Goal: Task Accomplishment & Management: Complete application form

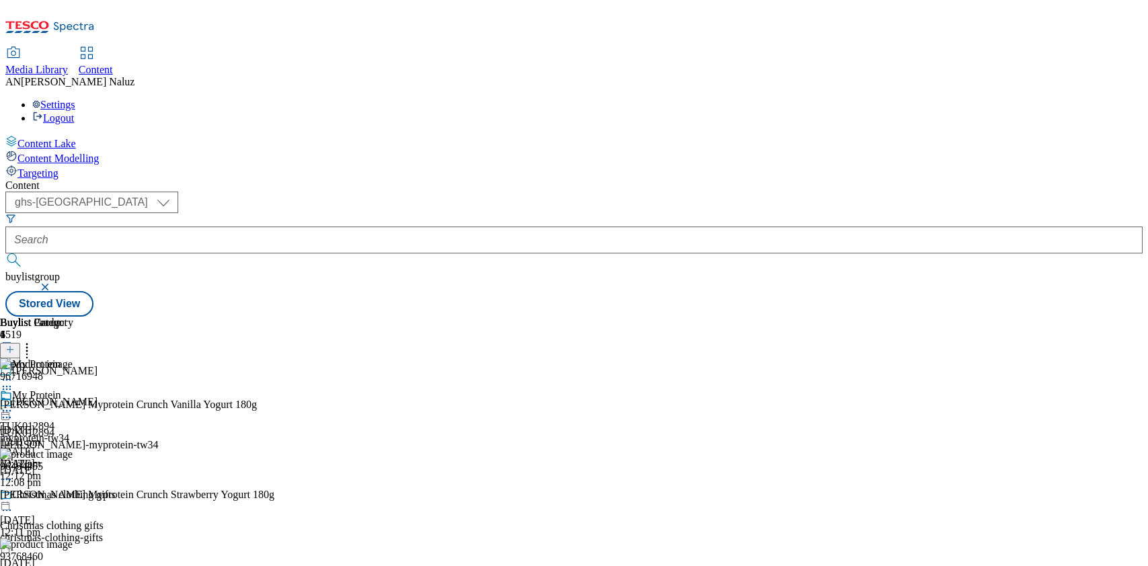
select select "ghs-uk"
click at [316, 396] on div "Muller TUK012894 muller-myprotein-tw34 14 Oct 2025 12:08 pm" at bounding box center [165, 442] width 331 height 93
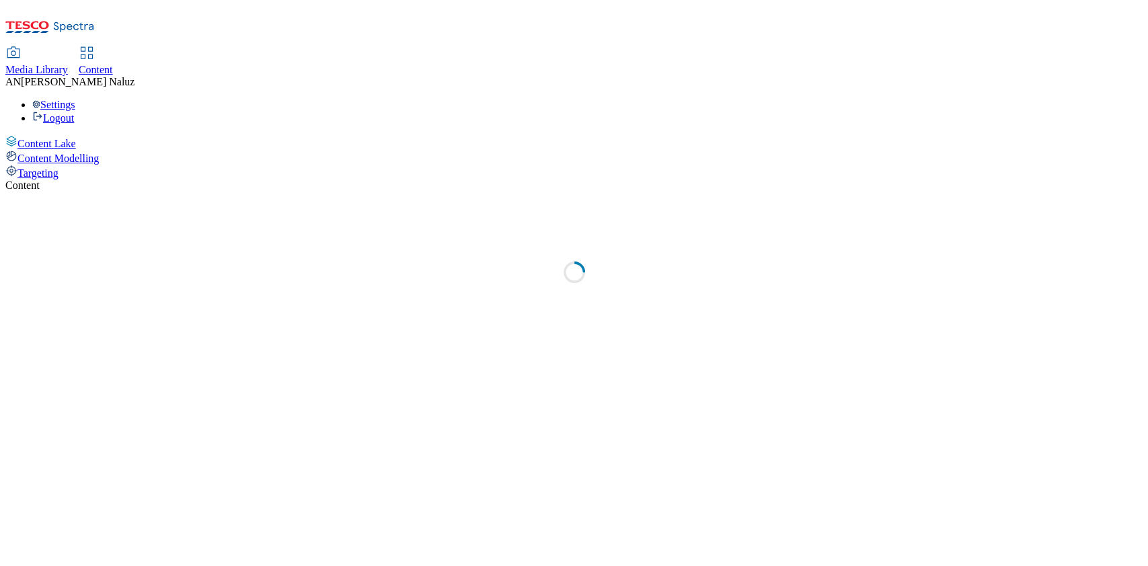
select select "ghs-uk"
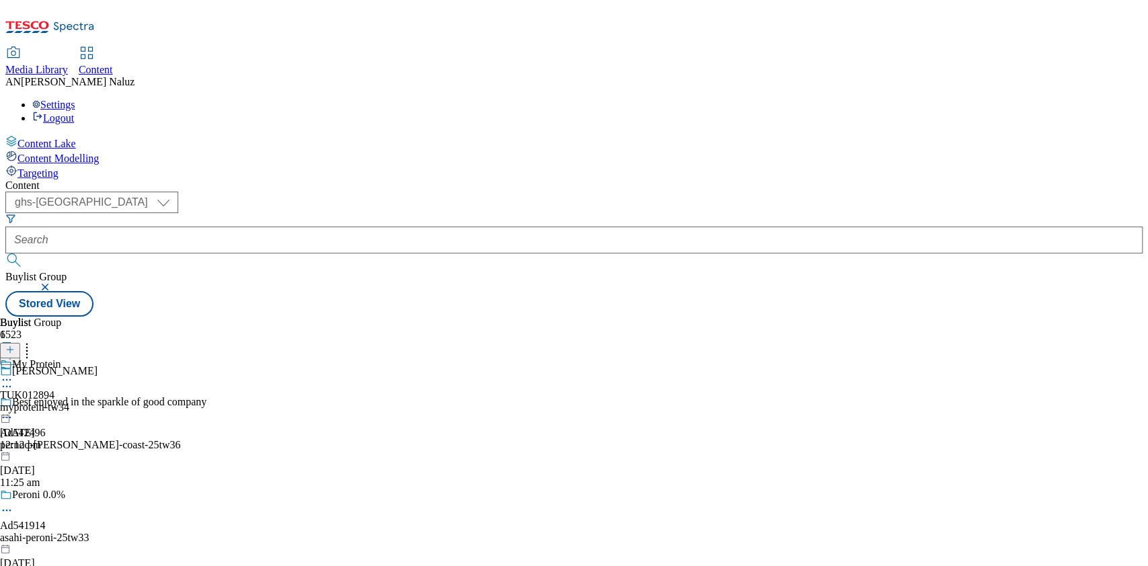
click at [69, 401] on div "myprotein-tw34" at bounding box center [34, 407] width 69 height 12
click at [73, 401] on div at bounding box center [36, 401] width 73 height 0
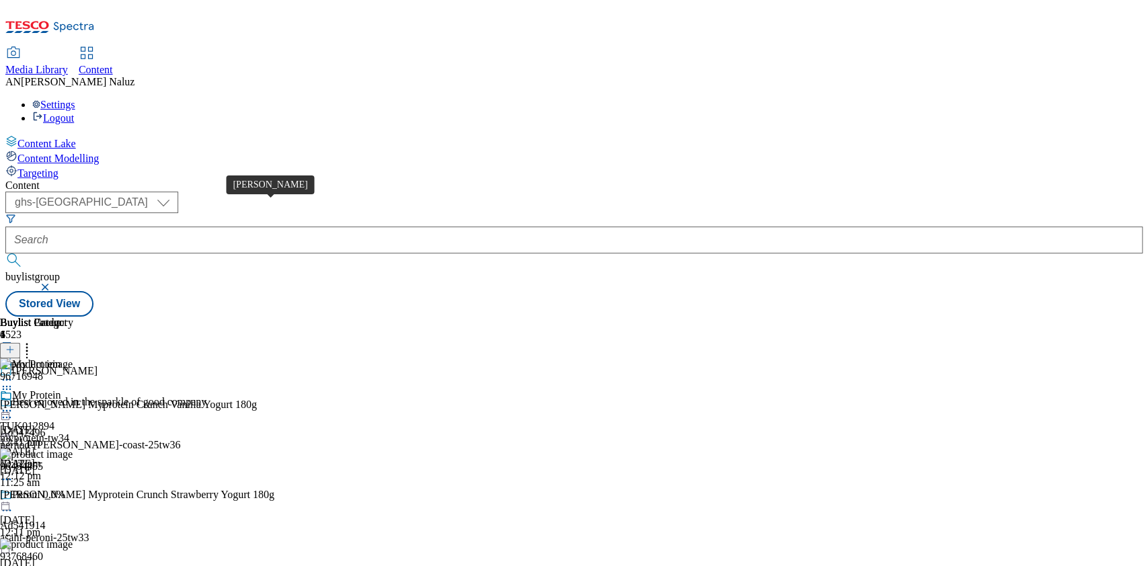
click at [97, 365] on div "Muller" at bounding box center [54, 371] width 85 height 12
click at [13, 380] on icon at bounding box center [6, 386] width 13 height 13
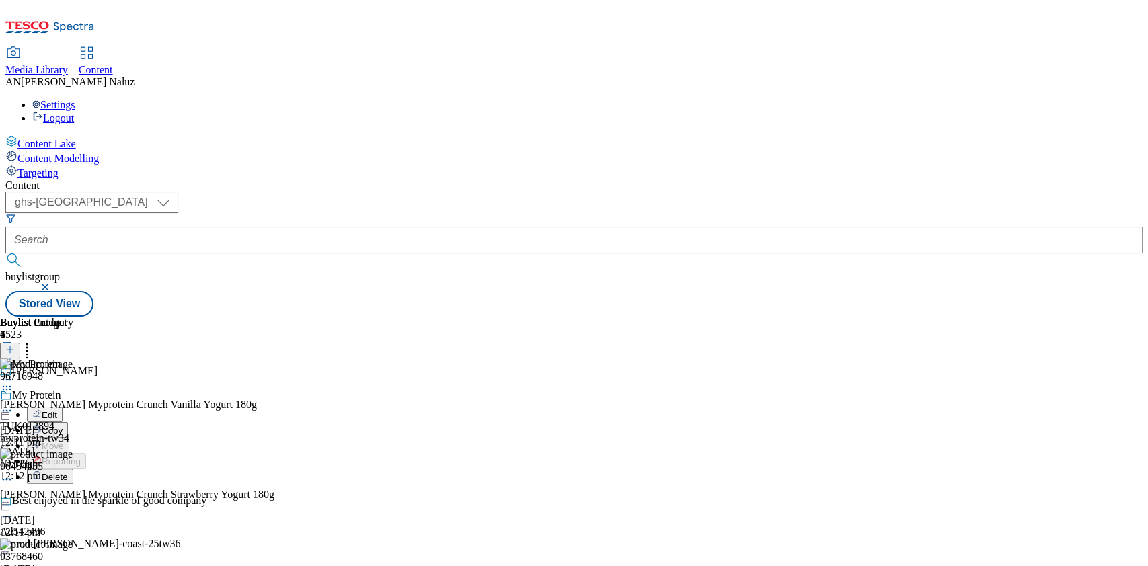
click at [63, 407] on button "Edit" at bounding box center [45, 414] width 36 height 15
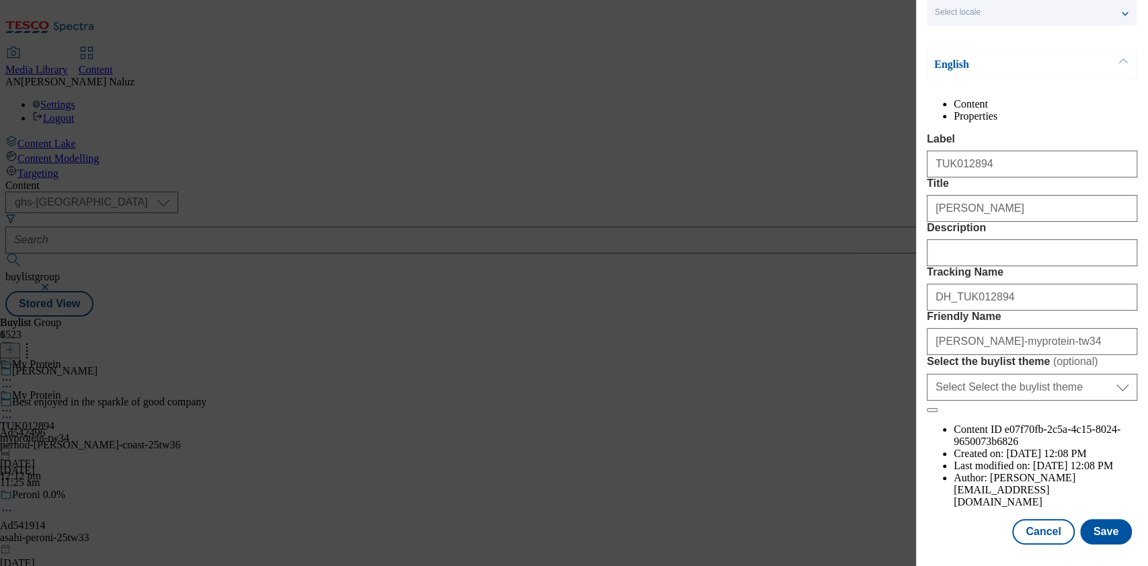
scroll to position [133, 0]
click at [973, 201] on input "Muller" at bounding box center [1031, 208] width 210 height 27
paste input "The nation’s beloved dairy brand Müller has joined forces with the world’s lead…"
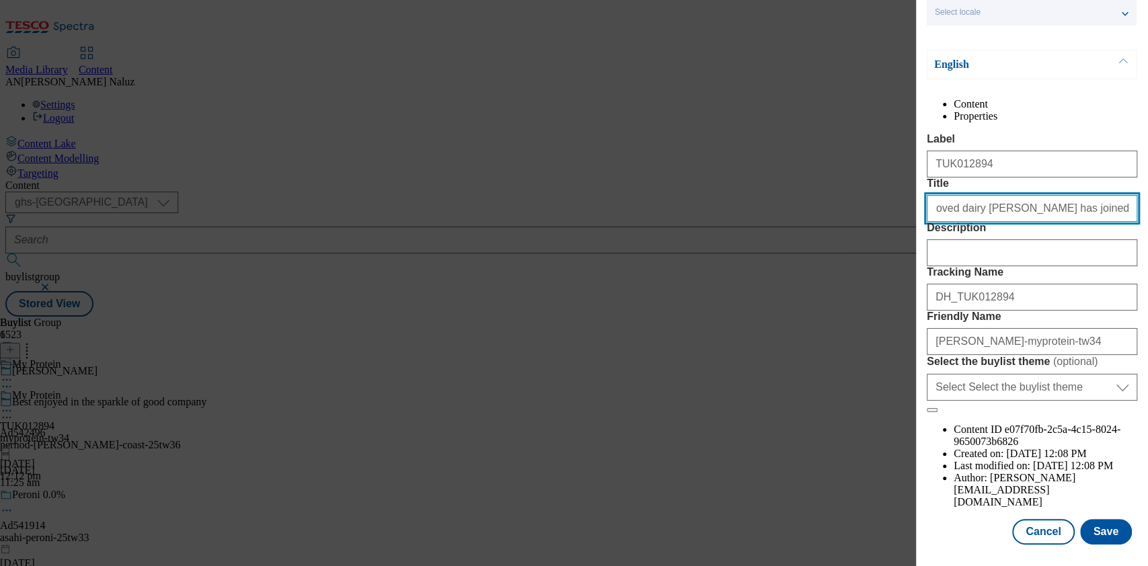
scroll to position [0, 241]
drag, startPoint x: 1077, startPoint y: 196, endPoint x: 1115, endPoint y: 180, distance: 41.6
click at [1115, 190] on div "The nation’s beloved dairy brand Müller has joined forces with the world’s lead…" at bounding box center [1031, 206] width 210 height 32
click at [1113, 198] on input "The nation’s beloved dairy brand Müller has joined forces with the world’s lead…" at bounding box center [1031, 208] width 210 height 27
click at [1076, 200] on input "The nation’s beloved dairy brand Müller has joined forces with the world’s lead…" at bounding box center [1031, 208] width 210 height 27
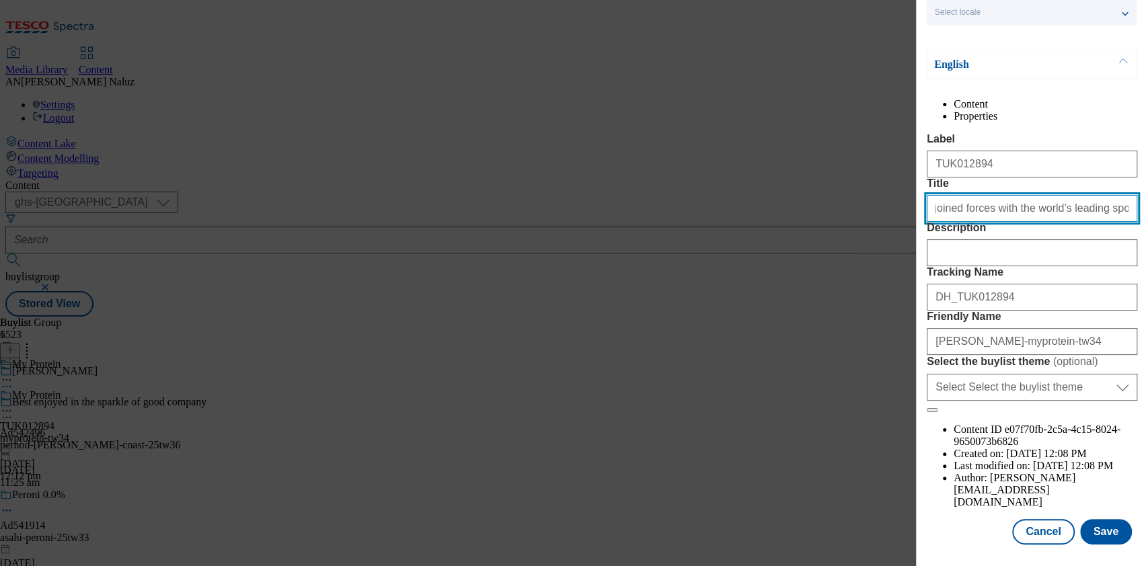
scroll to position [0, 239]
type input "The nation’s beloved dairy brand Müller has joined forces with the world’s lead…"
click at [973, 195] on input "The nation’s beloved dairy brand Müller has joined forces with the world’s lead…" at bounding box center [1031, 208] width 210 height 27
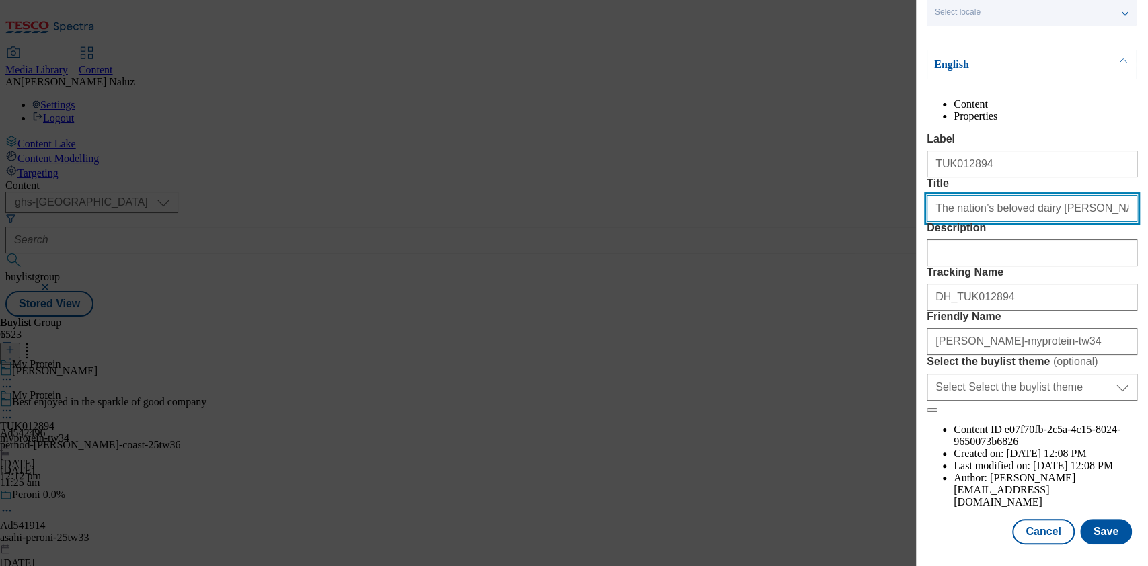
click at [973, 195] on input "The nation’s beloved dairy brand Müller has joined forces with the world’s lead…" at bounding box center [1031, 208] width 210 height 27
paste input "the ultimate power duo in protein snacking. Great taste. High Protein."
drag, startPoint x: 973, startPoint y: 195, endPoint x: 906, endPoint y: 188, distance: 67.6
click at [906, 188] on div "Edit Buylist Group Locale Select locale English Welsh English Content Propertie…" at bounding box center [574, 283] width 1148 height 566
click at [939, 195] on input "the ultimate power duo in protein snacking. Great taste. High Protein." at bounding box center [1031, 208] width 210 height 27
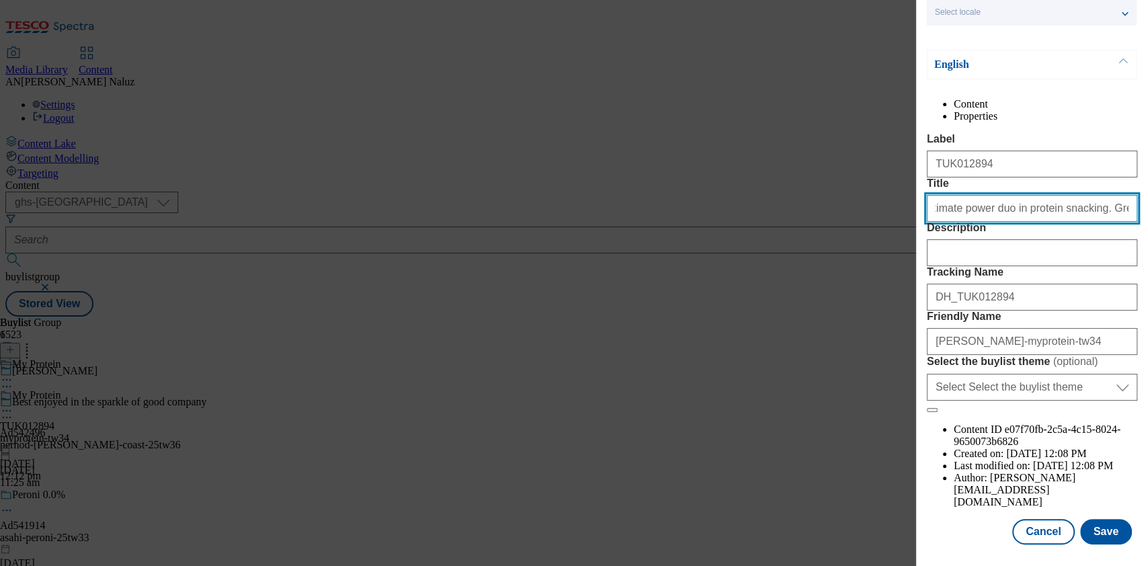
scroll to position [0, 77]
drag, startPoint x: 1032, startPoint y: 194, endPoint x: 1119, endPoint y: 191, distance: 86.8
click at [1119, 195] on input "The ultimate power duo in protein snacking. Great taste. High Protein." at bounding box center [1031, 208] width 210 height 27
click at [1085, 196] on input "The ultimate power duo in protein snacking. Great taste. High Protein." at bounding box center [1031, 208] width 210 height 27
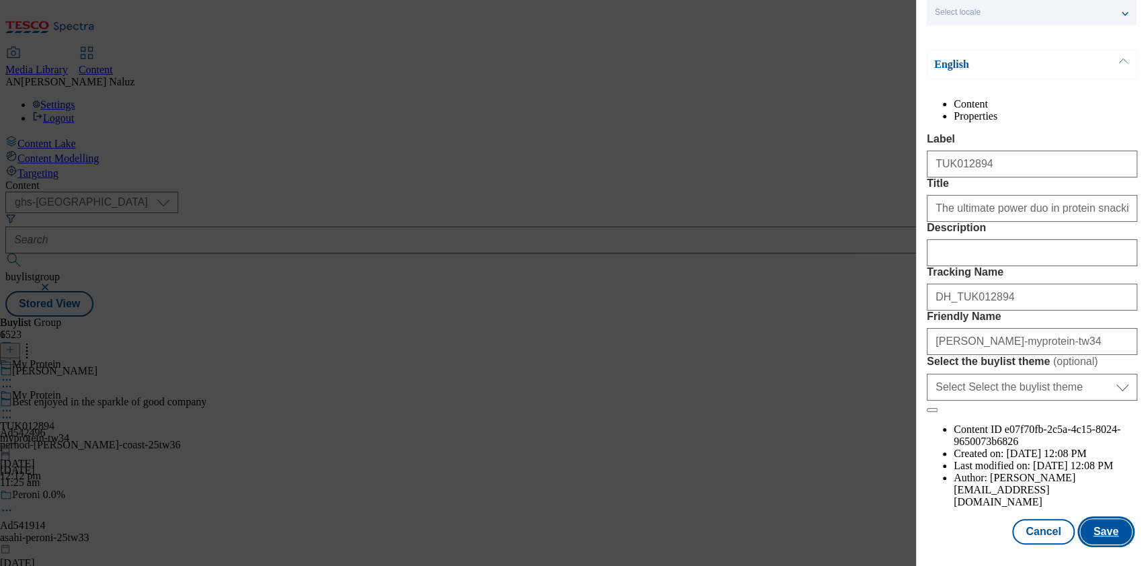
click at [1103, 519] on button "Save" at bounding box center [1106, 532] width 52 height 26
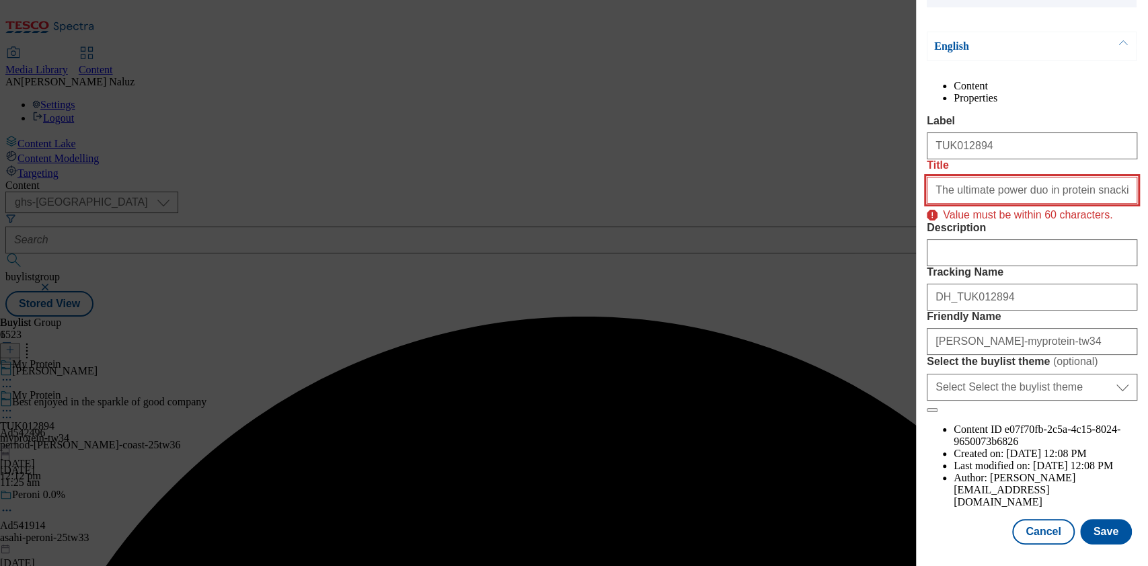
click at [1081, 198] on input "The ultimate power duo in protein snacking. Great taste. High Protein." at bounding box center [1031, 190] width 210 height 27
click at [1106, 198] on input "The ultimate power duo in protein snacking. Great taste. High Protein." at bounding box center [1031, 190] width 210 height 27
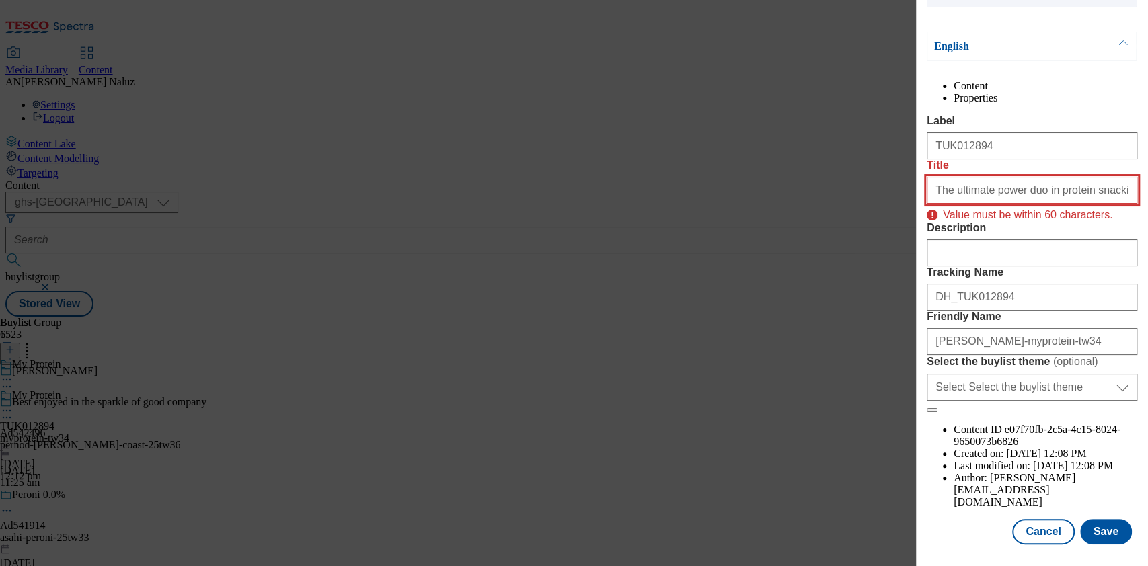
click at [1100, 198] on input "The ultimate power duo in protein snacking. Great taste. High Protein." at bounding box center [1031, 190] width 210 height 27
drag, startPoint x: 1101, startPoint y: 198, endPoint x: 1146, endPoint y: 202, distance: 45.8
click at [1146, 202] on div "Edit Buylist Group Locale Select locale English Welsh English Content Propertie…" at bounding box center [1032, 273] width 232 height 547
click at [1029, 201] on input "The ultimate power duo in protein snacking. Great taste. High Protein." at bounding box center [1031, 190] width 210 height 27
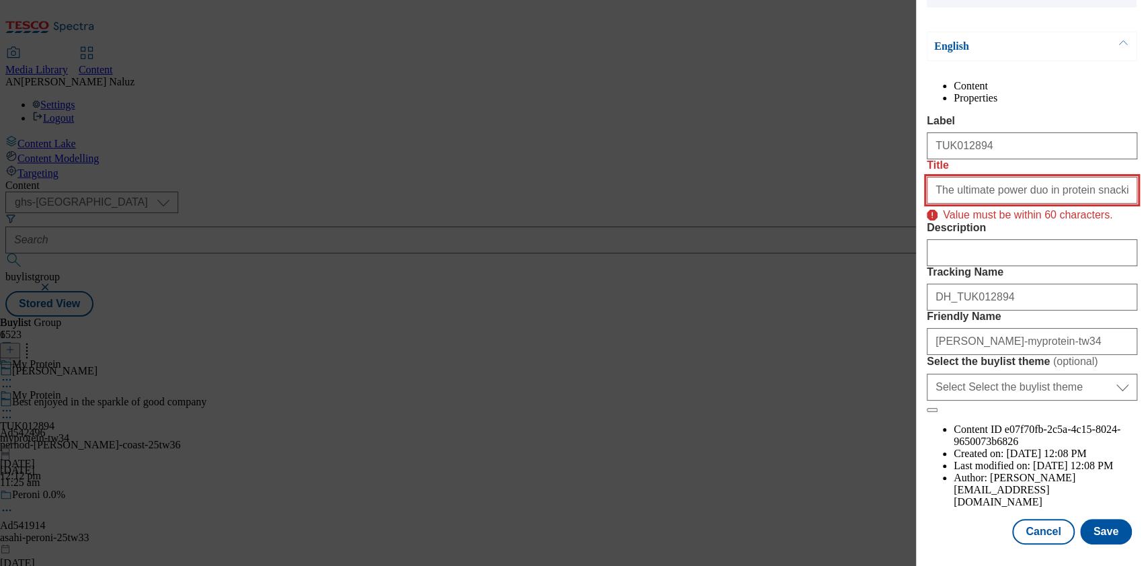
scroll to position [133, 0]
drag, startPoint x: 1017, startPoint y: 198, endPoint x: 903, endPoint y: 192, distance: 113.8
click at [903, 192] on div "Edit Buylist Group Locale Select locale English Welsh English Content Propertie…" at bounding box center [574, 283] width 1148 height 566
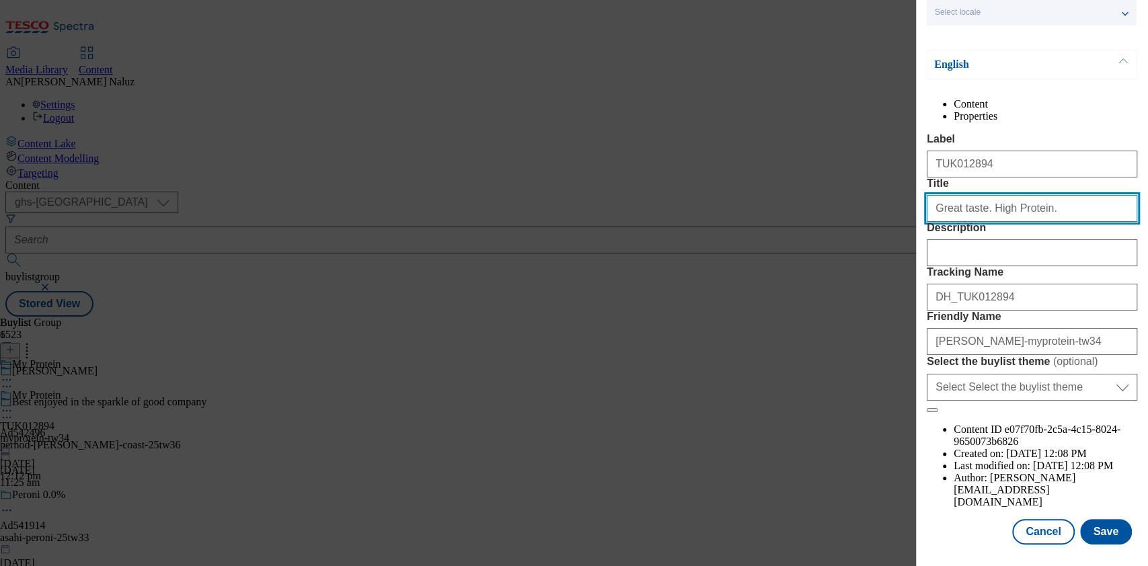
type input "Great taste. High Protein."
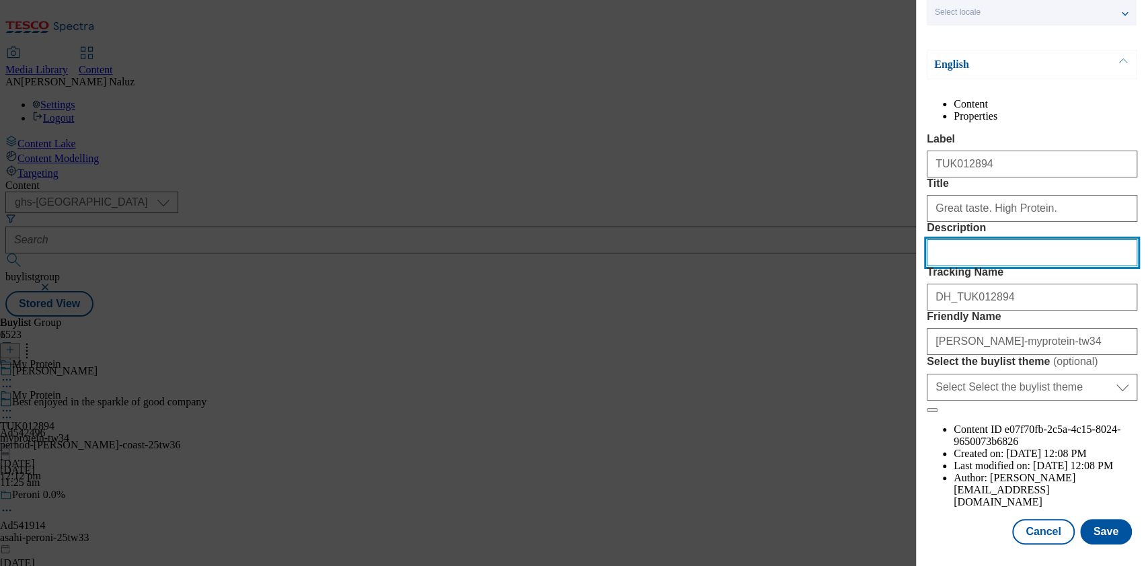
click at [1006, 251] on input "Description" at bounding box center [1031, 252] width 210 height 27
paste input "The ultimate power duo in protein snacking."
click at [941, 266] on input "The ultimate power duo in protein snacking." at bounding box center [1031, 252] width 210 height 27
type input "The ultimate power duo in protein snacking."
click at [1048, 266] on input "The ultimate power duo in protein snacking." at bounding box center [1031, 252] width 210 height 27
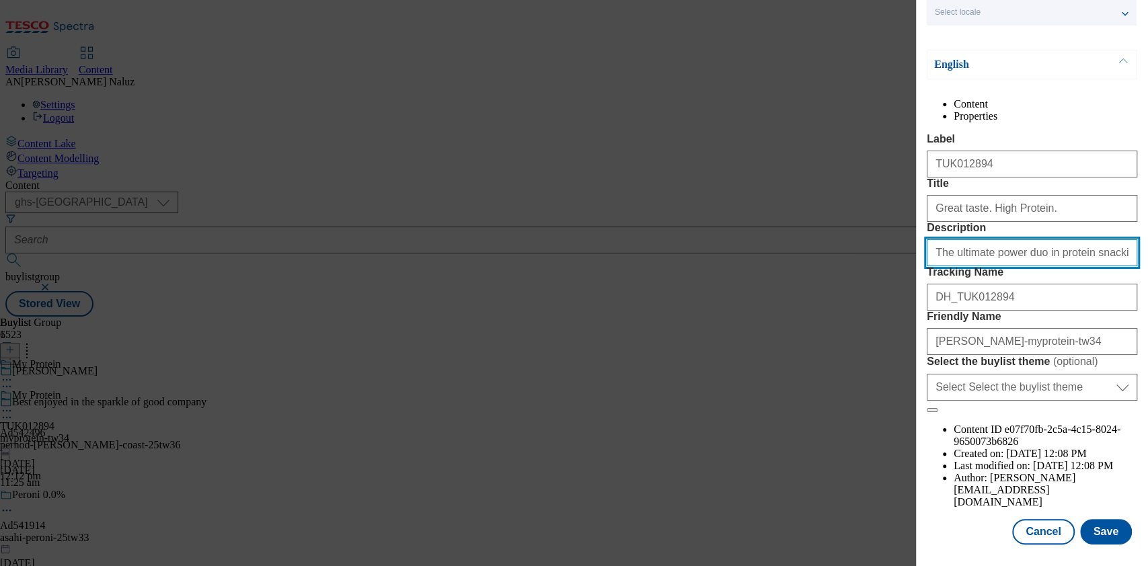
click at [1048, 266] on input "The ultimate power duo in protein snacking." at bounding box center [1031, 252] width 210 height 27
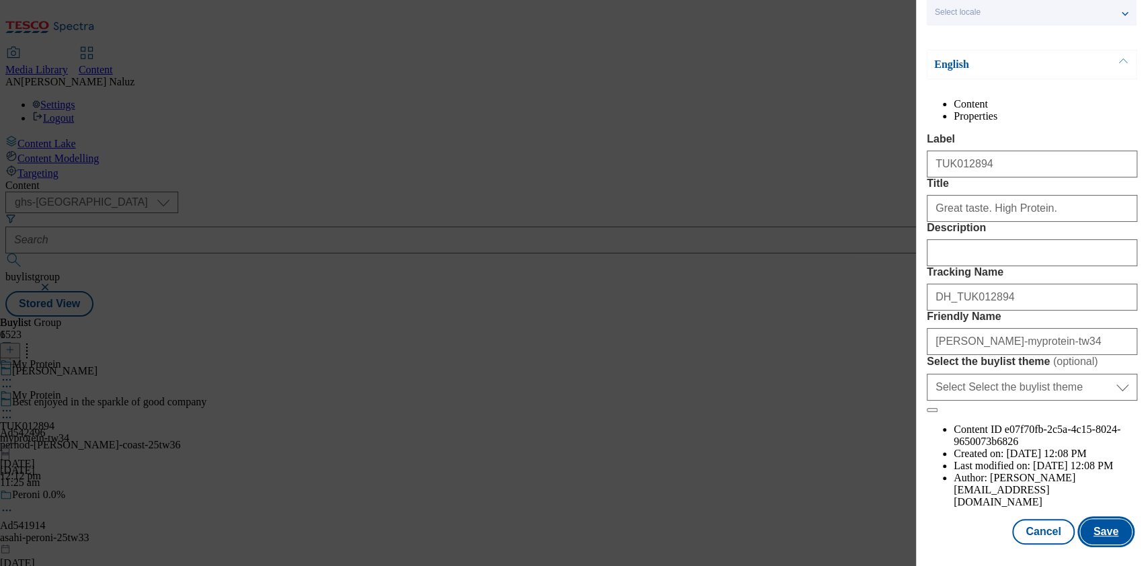
click at [1081, 524] on button "Save" at bounding box center [1106, 532] width 52 height 26
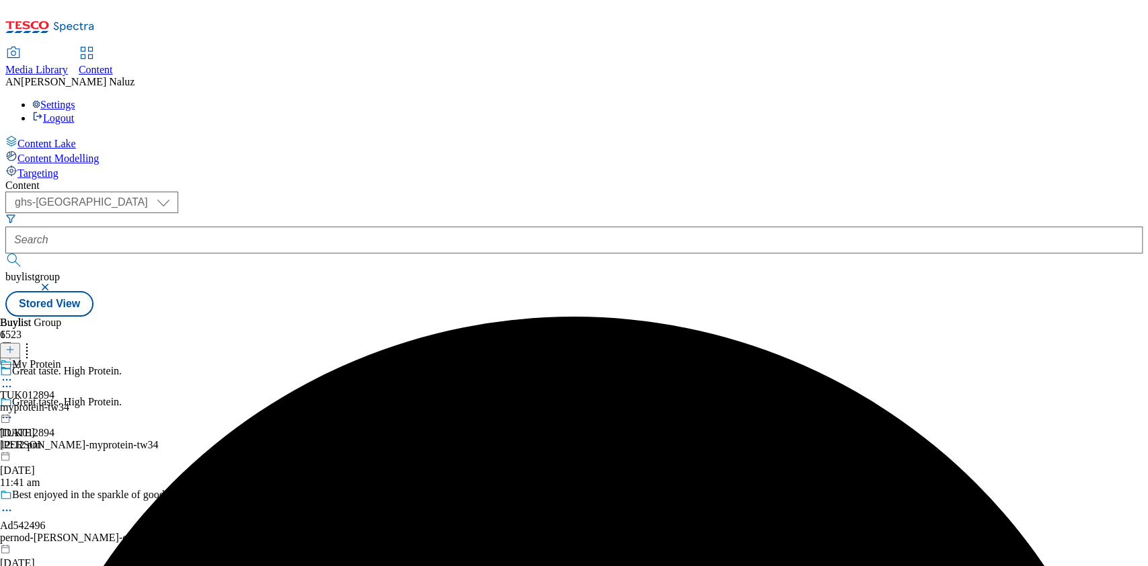
click at [69, 358] on div "My Protein TUK012894 myprotein-tw34 14 Oct 2025 12:12 pm" at bounding box center [34, 404] width 69 height 93
click at [69, 389] on div "My Protein TUK012894 myprotein-tw34 14 Oct 2025 12:12 pm" at bounding box center [34, 435] width 69 height 93
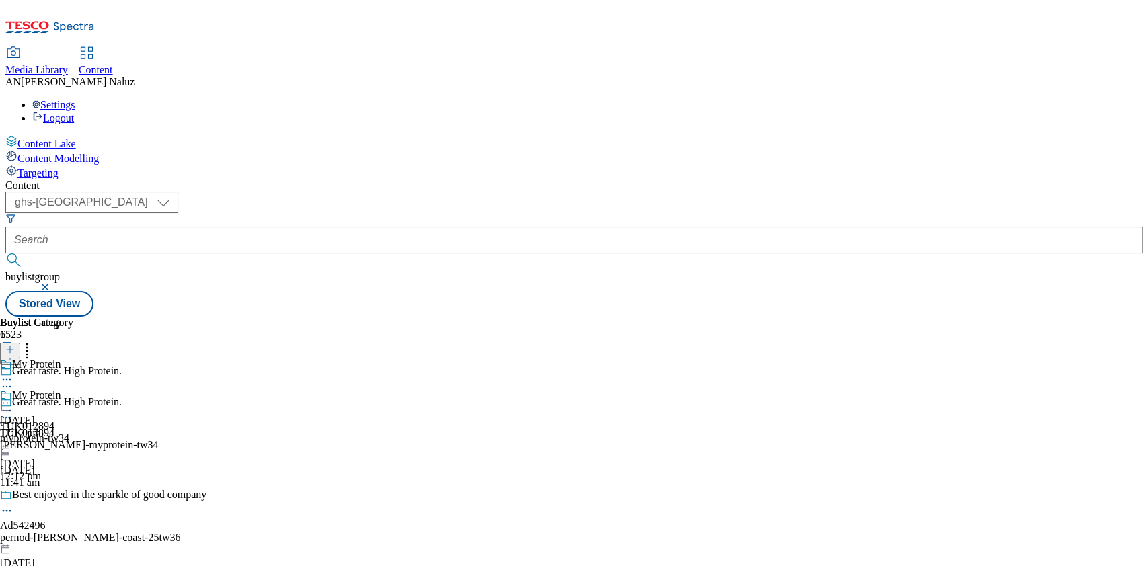
click at [13, 404] on icon at bounding box center [6, 410] width 13 height 13
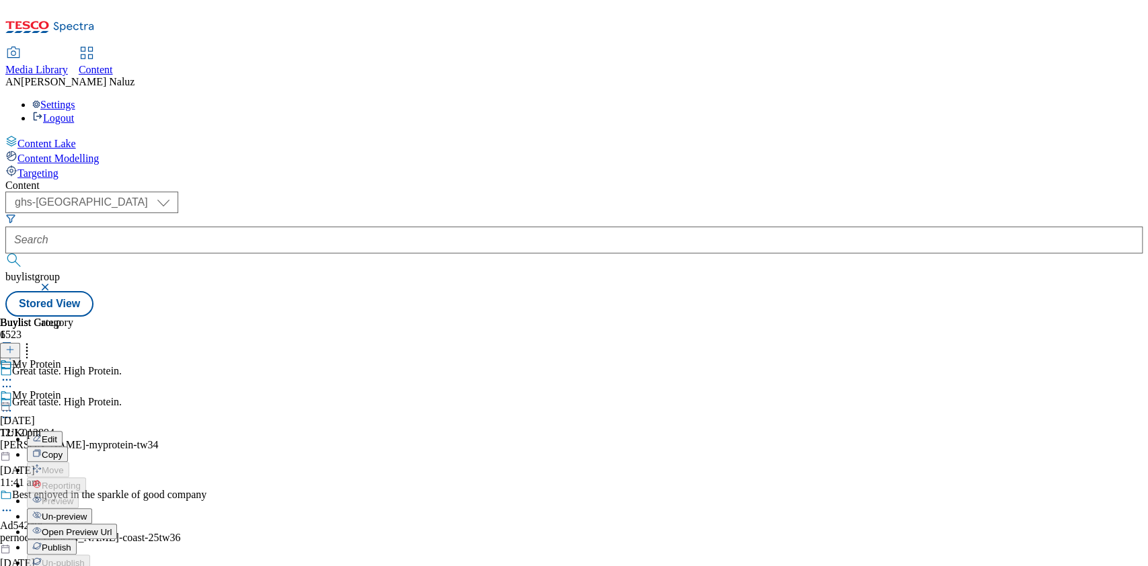
click at [92, 508] on button "Un-preview" at bounding box center [59, 515] width 65 height 15
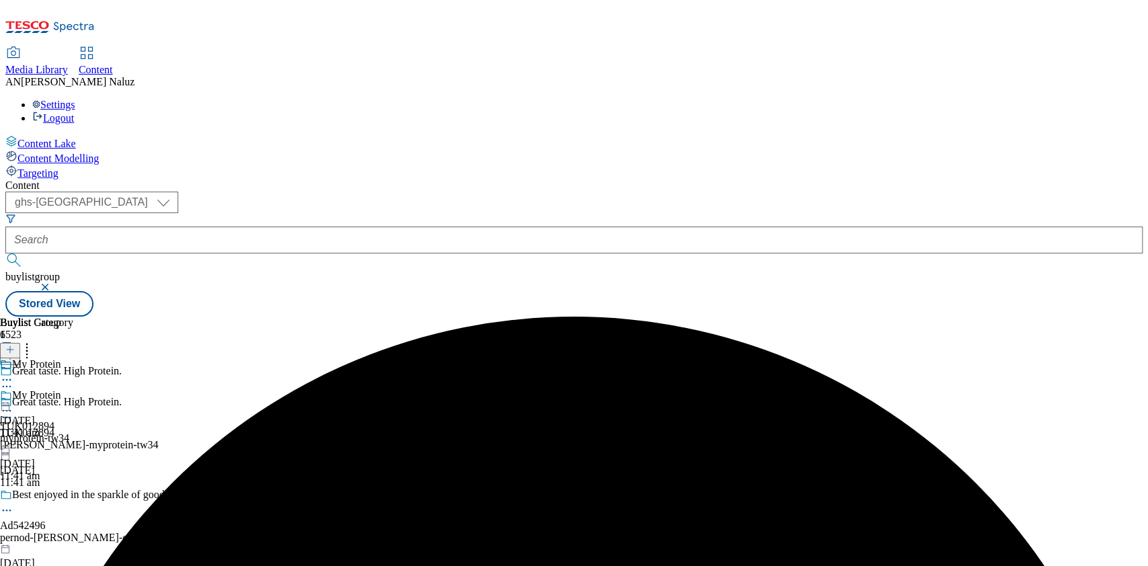
click at [13, 404] on icon at bounding box center [6, 410] width 13 height 13
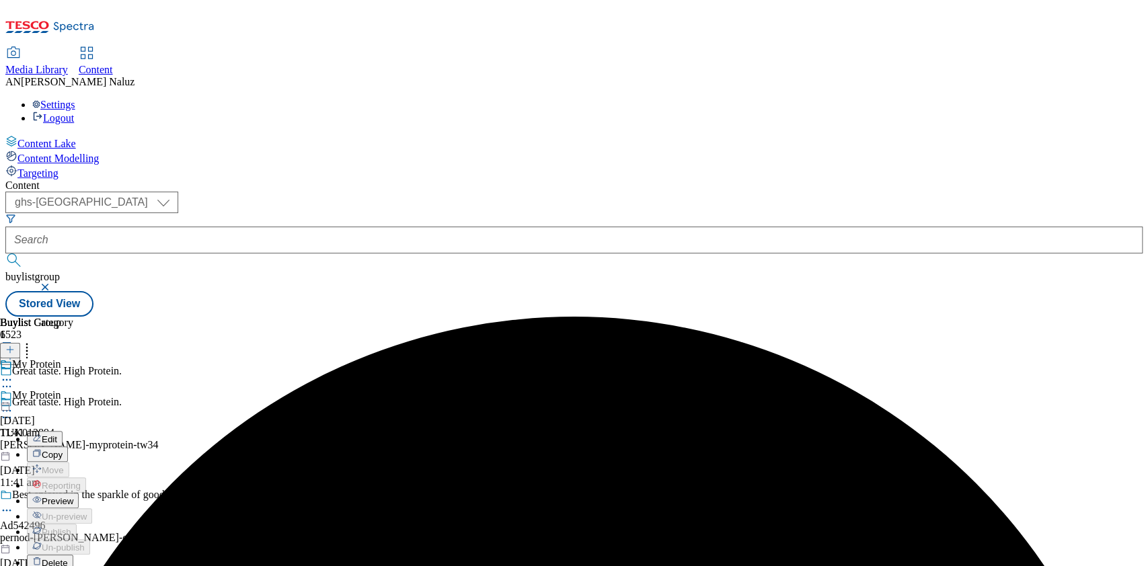
click at [63, 431] on button "Edit" at bounding box center [45, 438] width 36 height 15
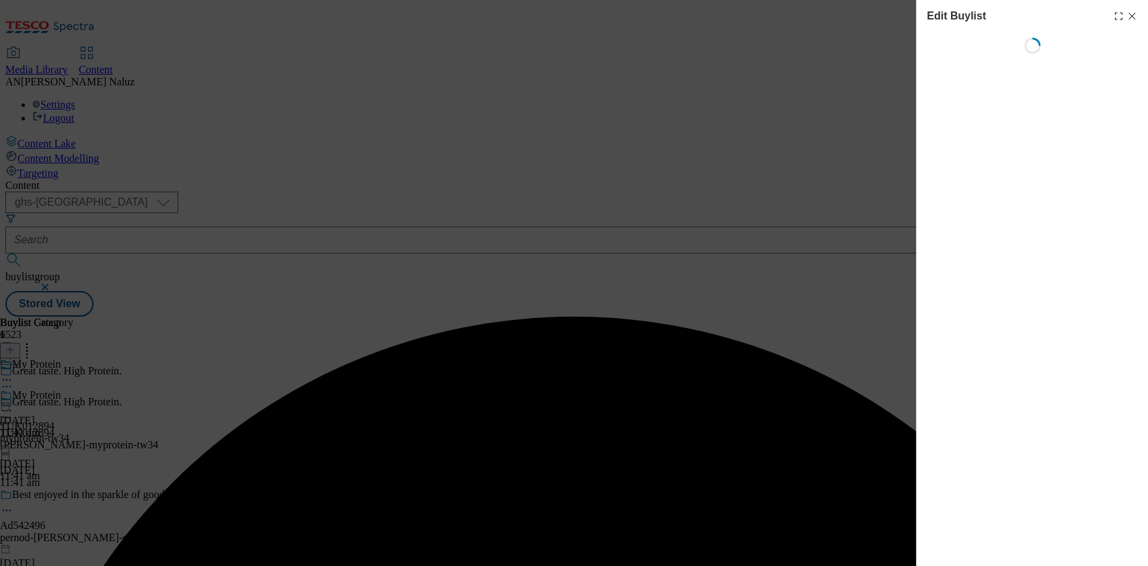
select select "tactical"
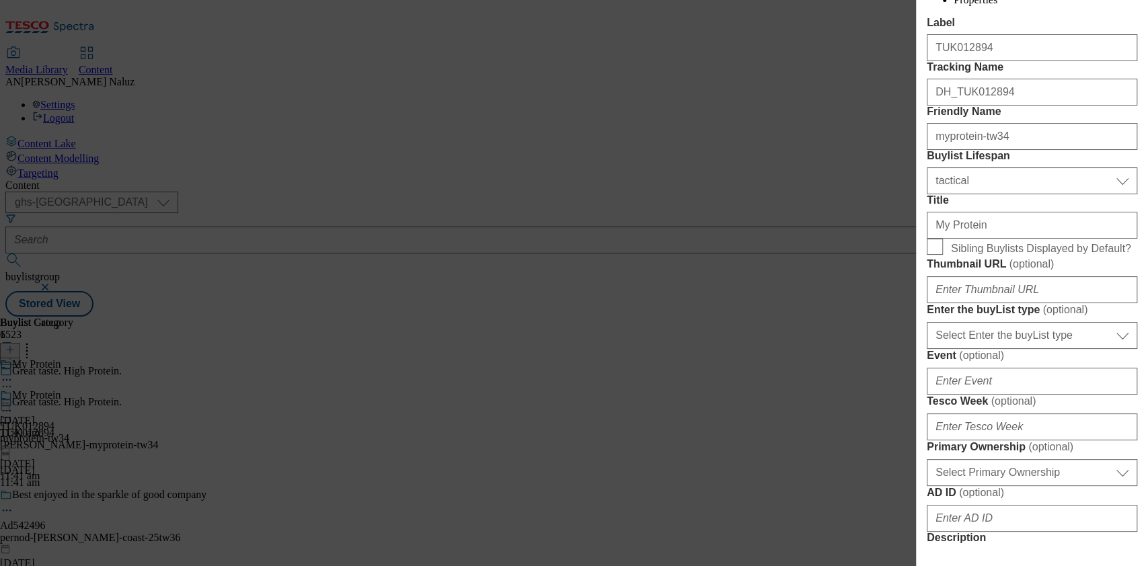
scroll to position [264, 0]
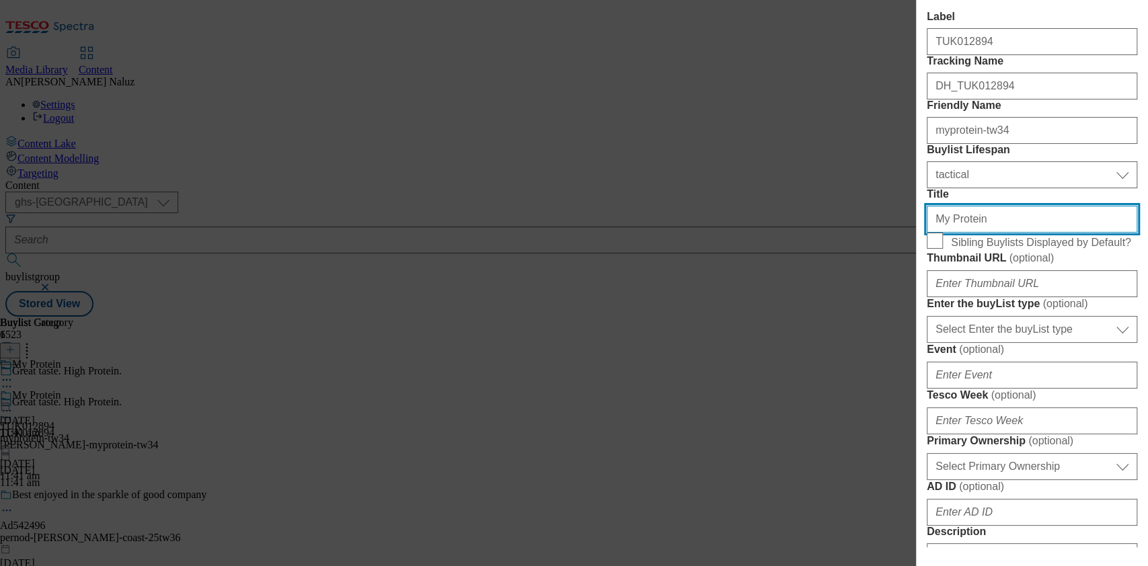
click at [982, 233] on input "My Protein" at bounding box center [1031, 219] width 210 height 27
paste input "The ultimate power duo in protein snacking."
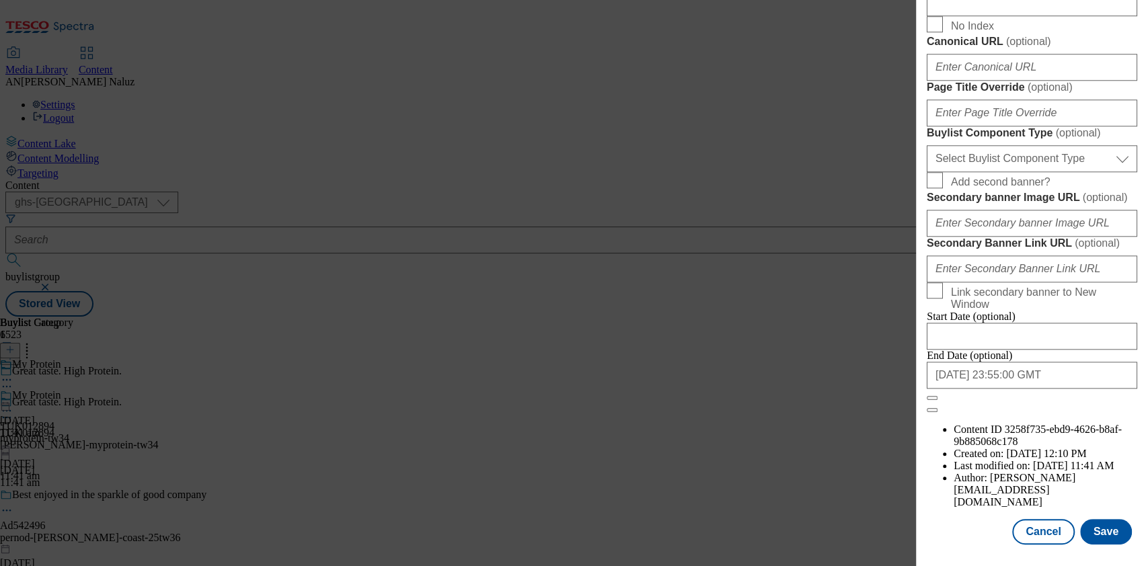
scroll to position [1232, 0]
type input "The ultimate power duo in protein snacking."
click at [1090, 519] on button "Save" at bounding box center [1106, 532] width 52 height 26
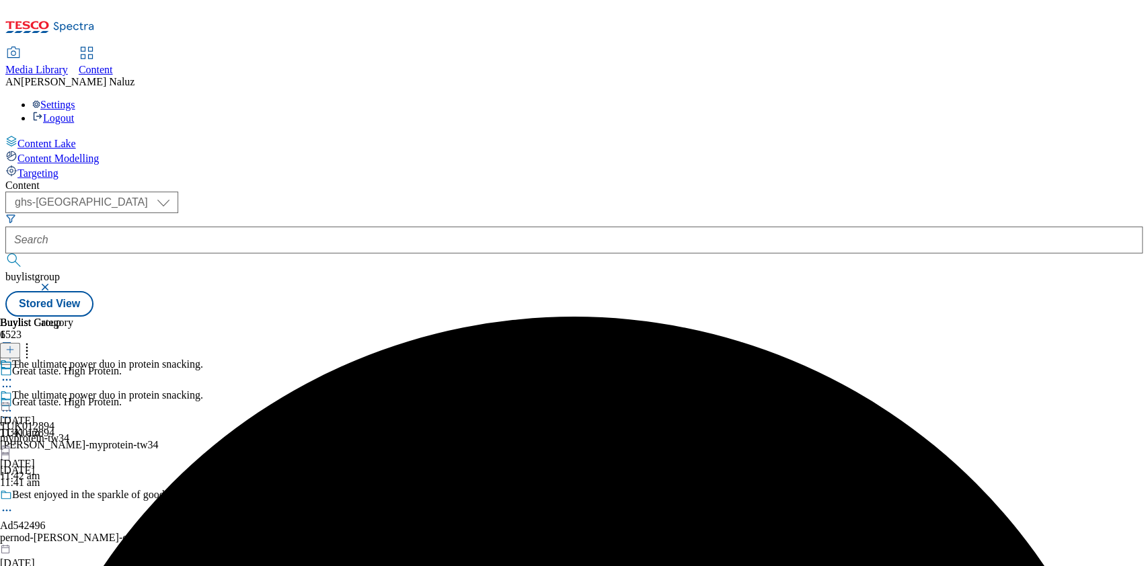
click at [13, 404] on icon at bounding box center [6, 410] width 13 height 13
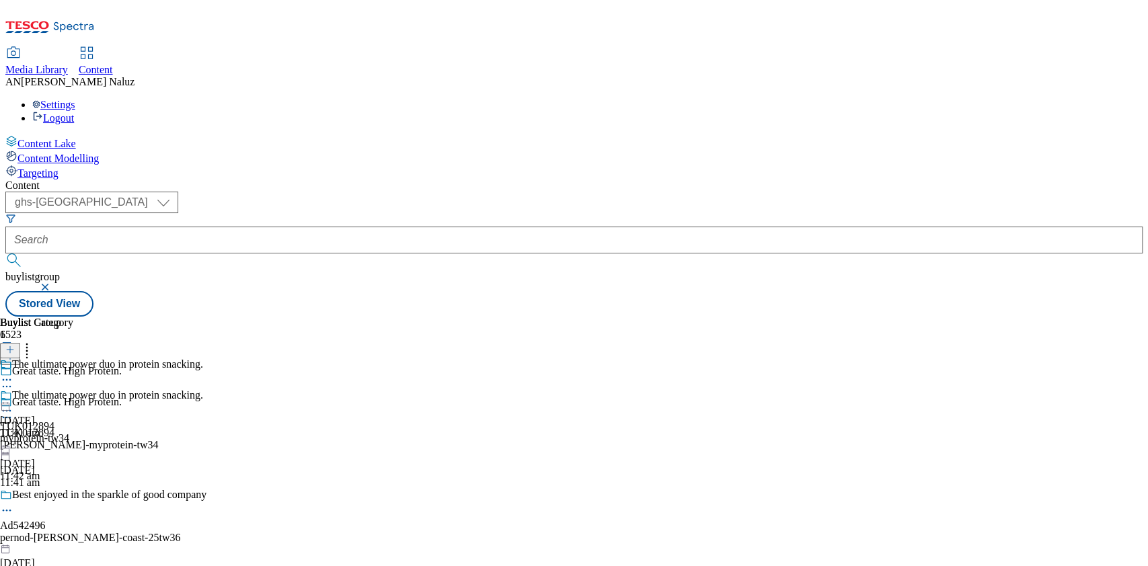
click at [13, 373] on icon at bounding box center [6, 379] width 13 height 13
click at [63, 402] on div "Edit" at bounding box center [45, 407] width 36 height 11
click at [13, 373] on icon at bounding box center [6, 379] width 13 height 13
click at [63, 400] on button "Edit" at bounding box center [45, 407] width 36 height 15
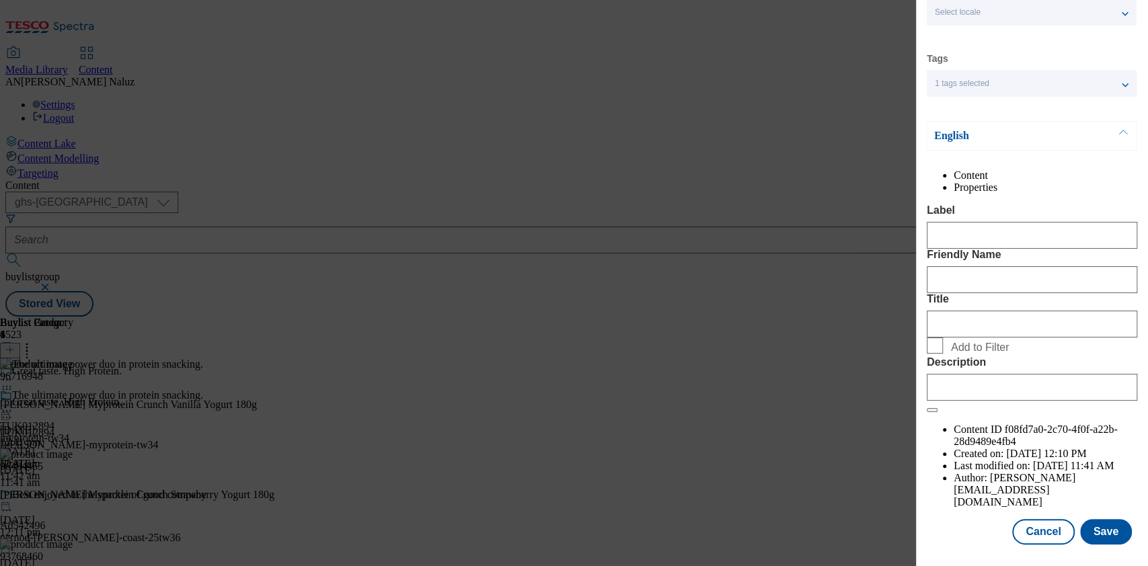
scroll to position [95, 0]
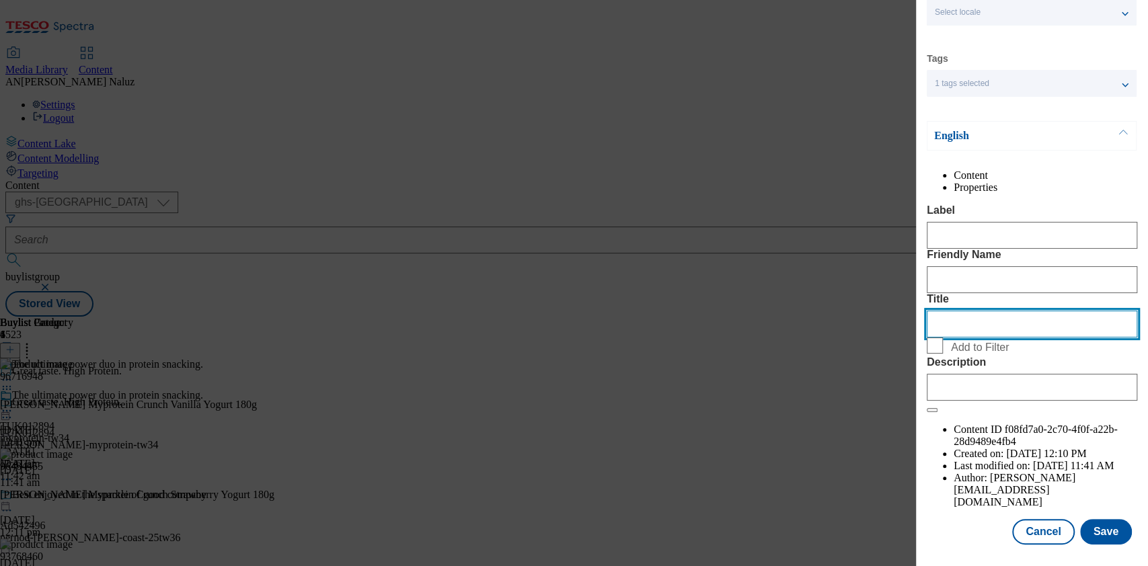
click at [980, 337] on input "Title" at bounding box center [1031, 324] width 210 height 27
type input "Muller My Protein"
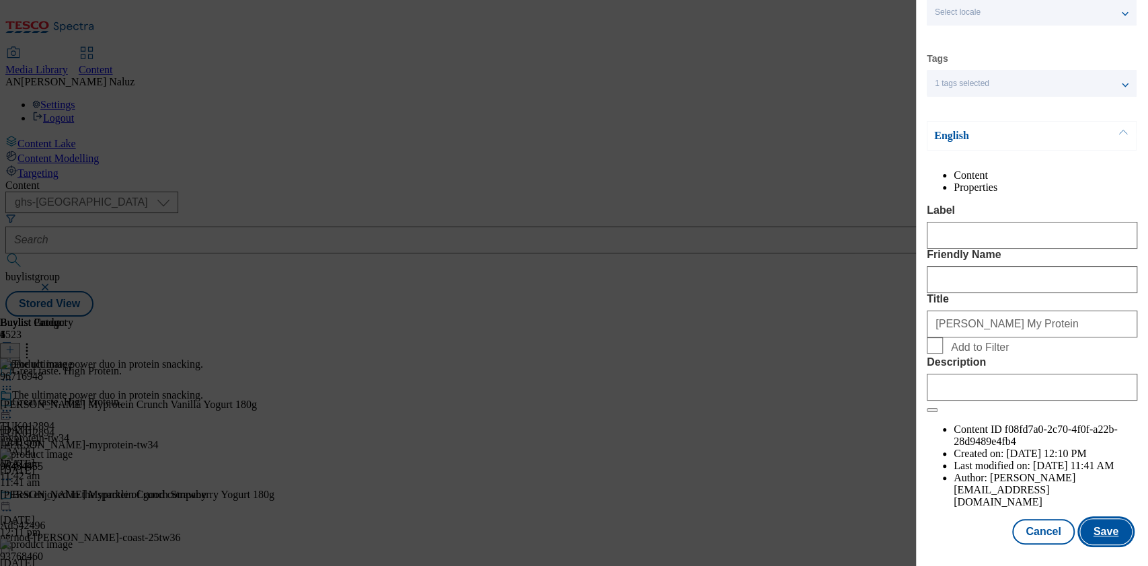
click at [1087, 519] on button "Save" at bounding box center [1106, 532] width 52 height 26
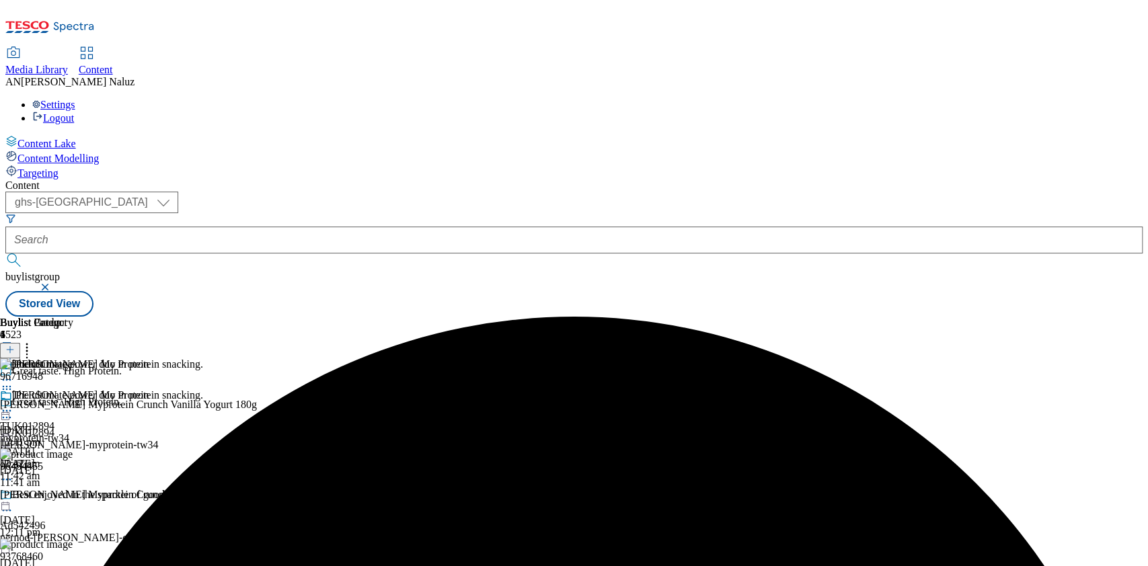
click at [203, 389] on div "The ultimate power duo in protein snacking." at bounding box center [101, 404] width 203 height 31
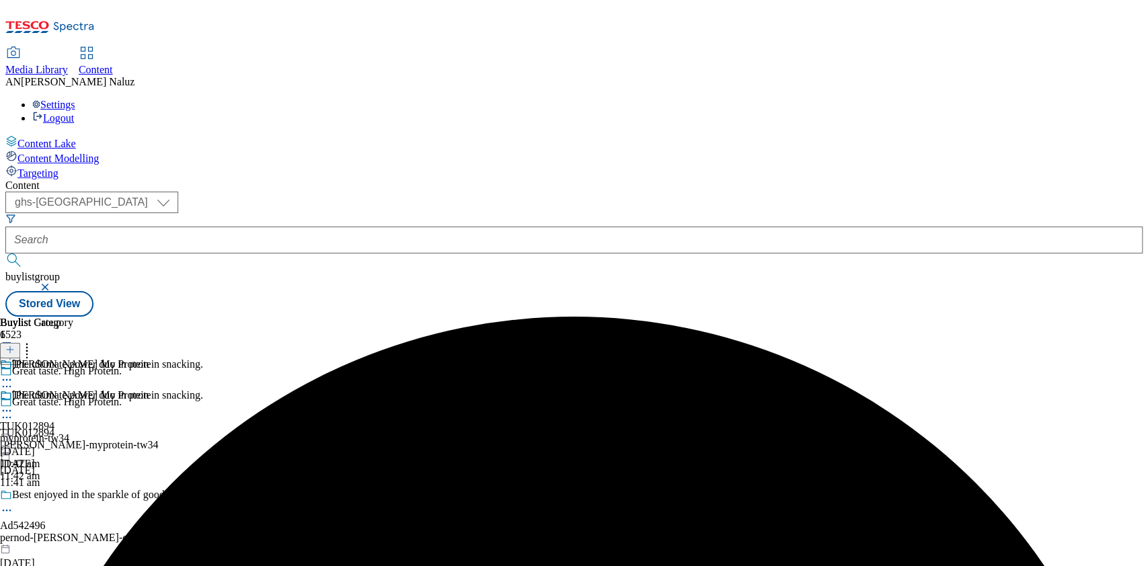
click at [13, 404] on icon at bounding box center [6, 410] width 13 height 13
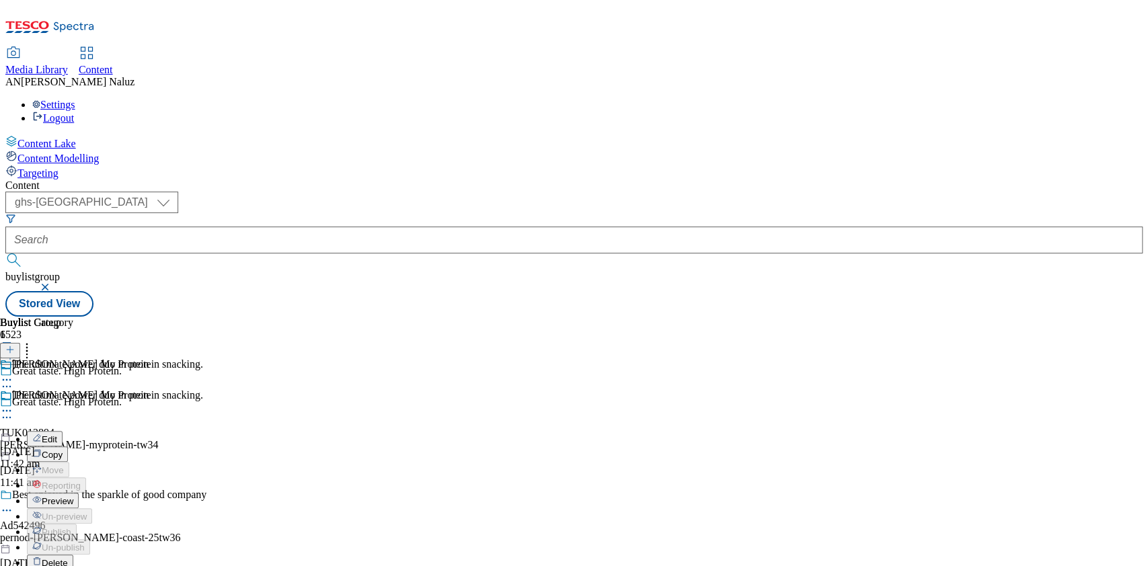
click at [79, 493] on button "Preview" at bounding box center [53, 500] width 52 height 15
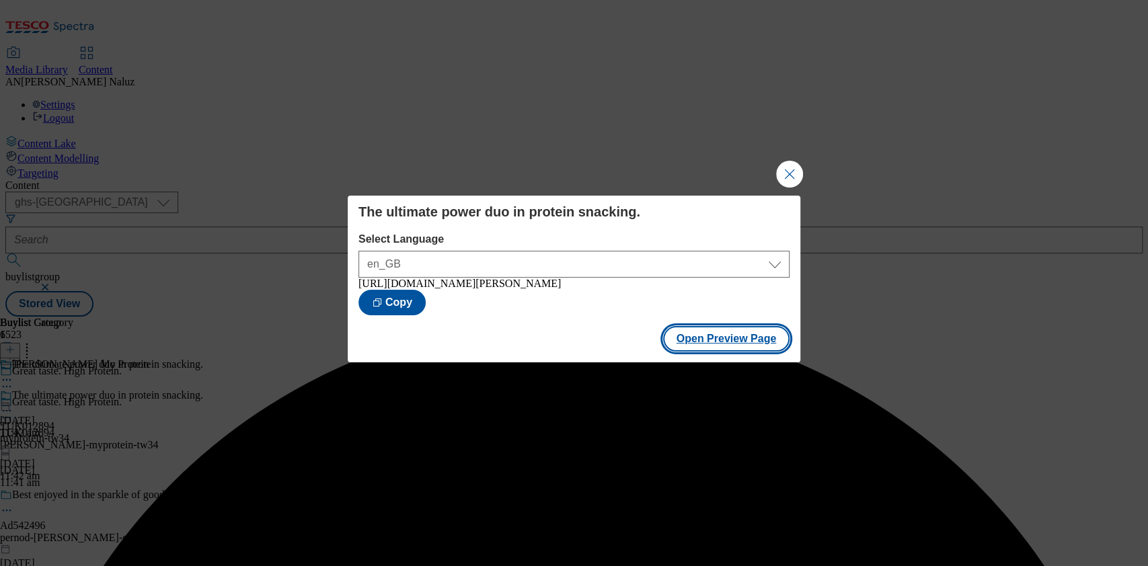
click at [735, 352] on button "Open Preview Page" at bounding box center [726, 339] width 127 height 26
click at [794, 169] on button "Close Modal" at bounding box center [789, 174] width 27 height 27
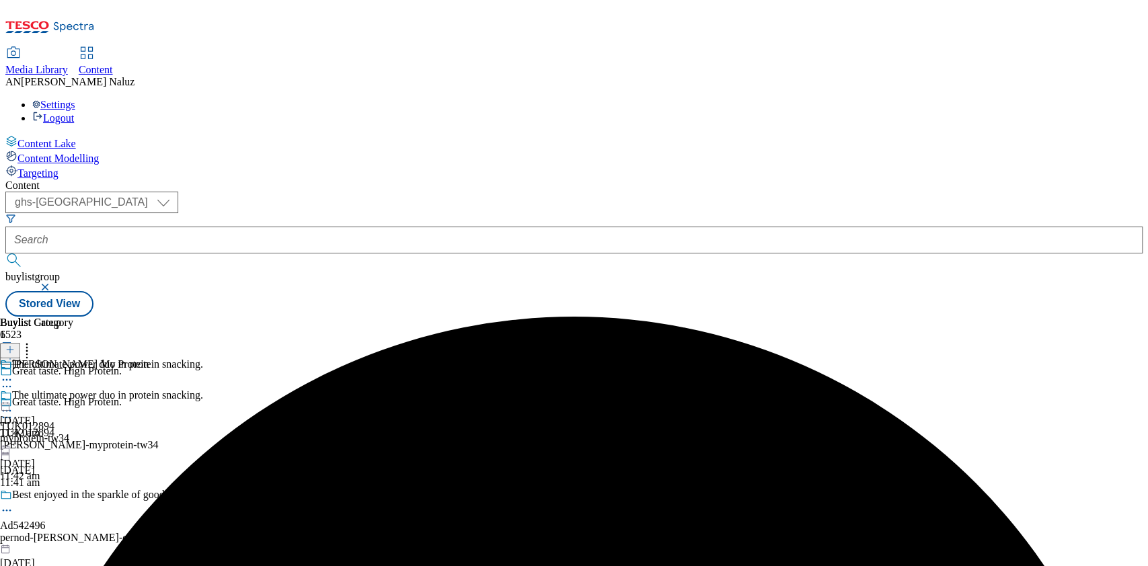
click at [13, 404] on icon at bounding box center [6, 410] width 13 height 13
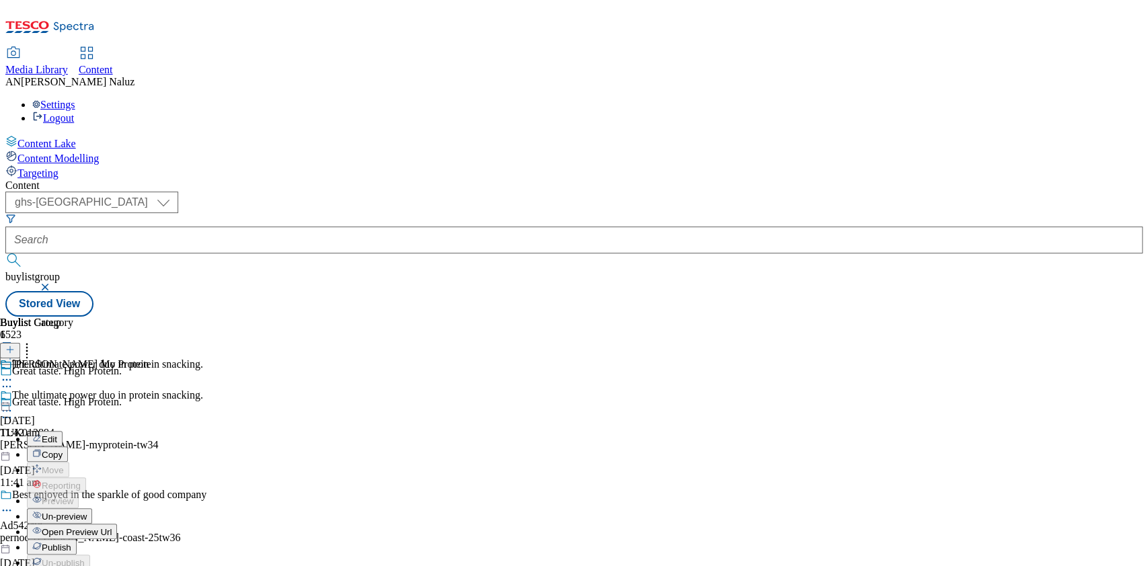
click at [87, 512] on span "Un-preview" at bounding box center [64, 517] width 45 height 10
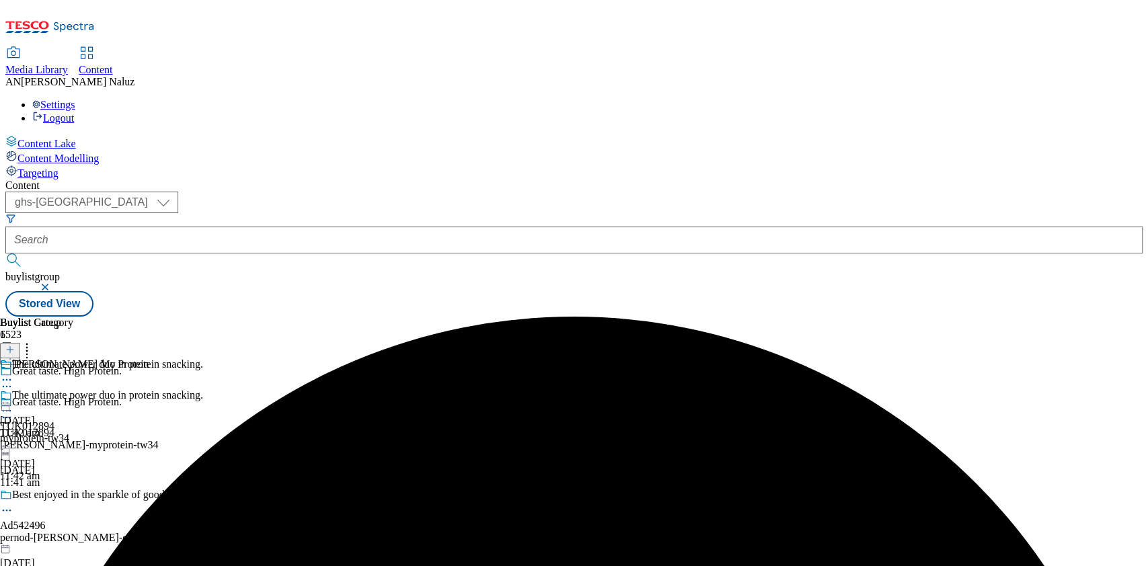
click at [13, 404] on icon at bounding box center [6, 410] width 13 height 13
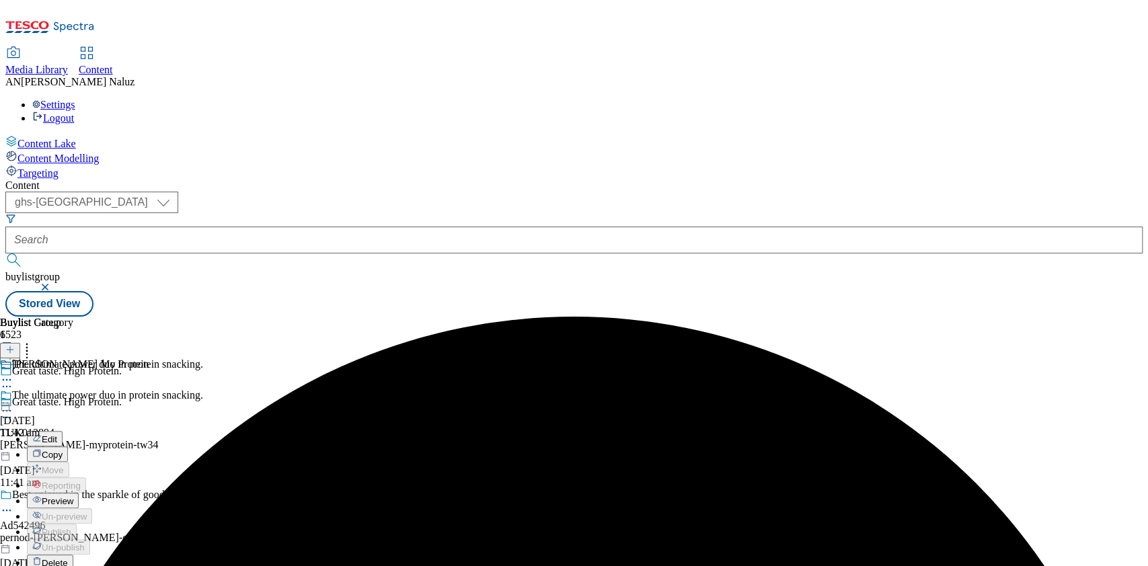
click at [73, 496] on span "Preview" at bounding box center [58, 501] width 32 height 10
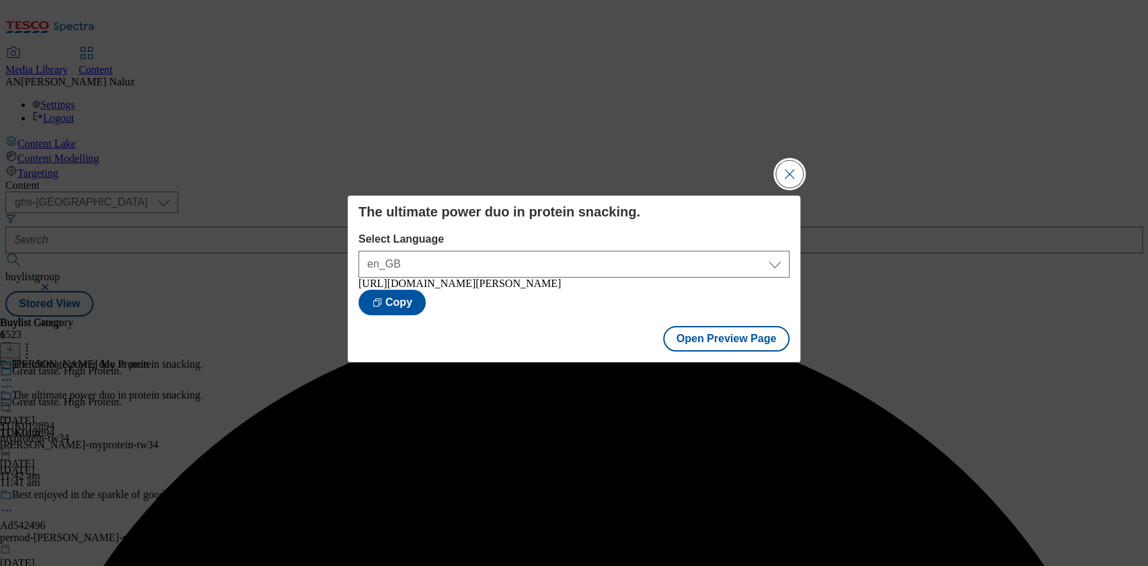
click at [786, 167] on button "Close Modal" at bounding box center [789, 174] width 27 height 27
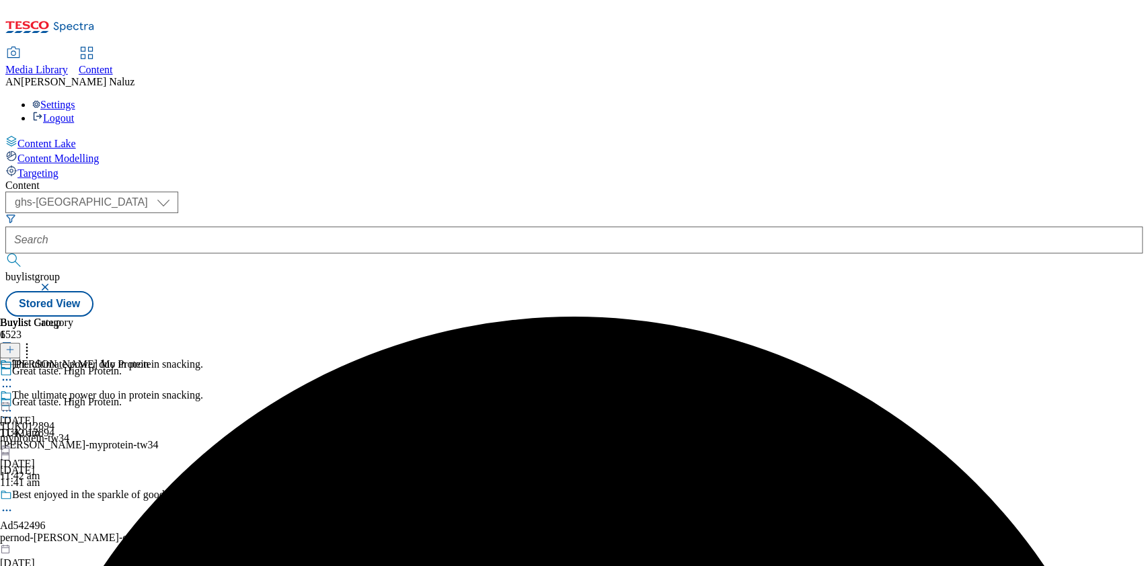
click at [203, 404] on div at bounding box center [101, 412] width 203 height 16
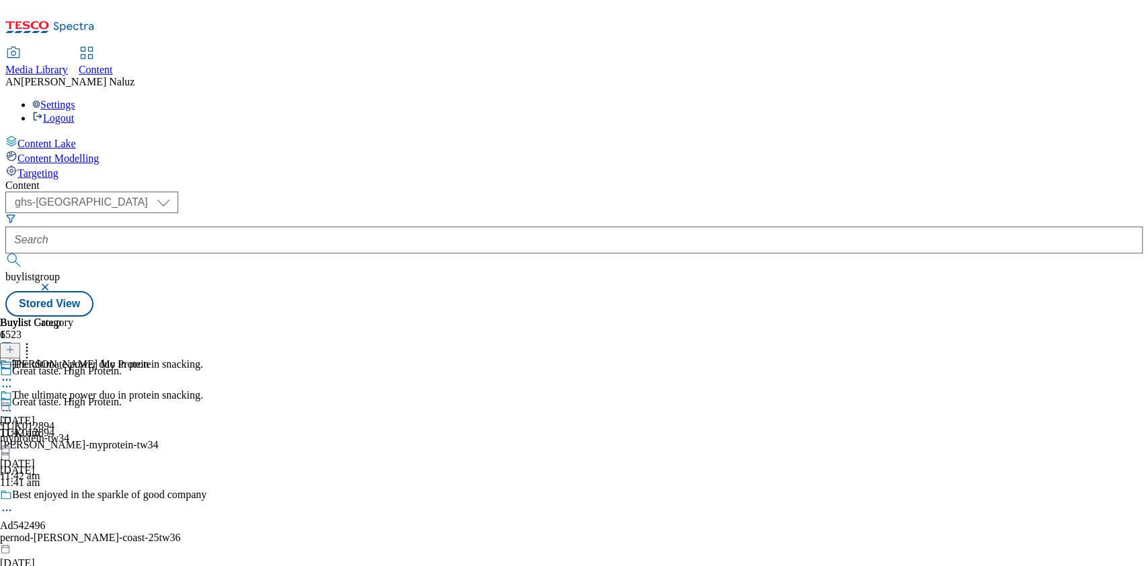
click at [13, 373] on icon at bounding box center [6, 379] width 13 height 13
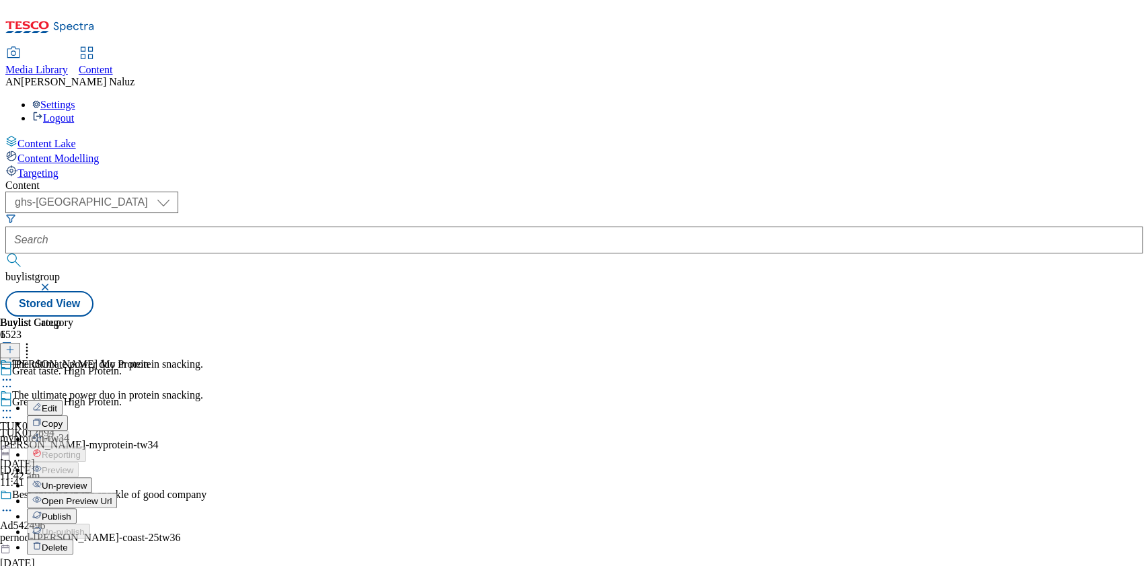
click at [13, 373] on icon at bounding box center [6, 379] width 13 height 13
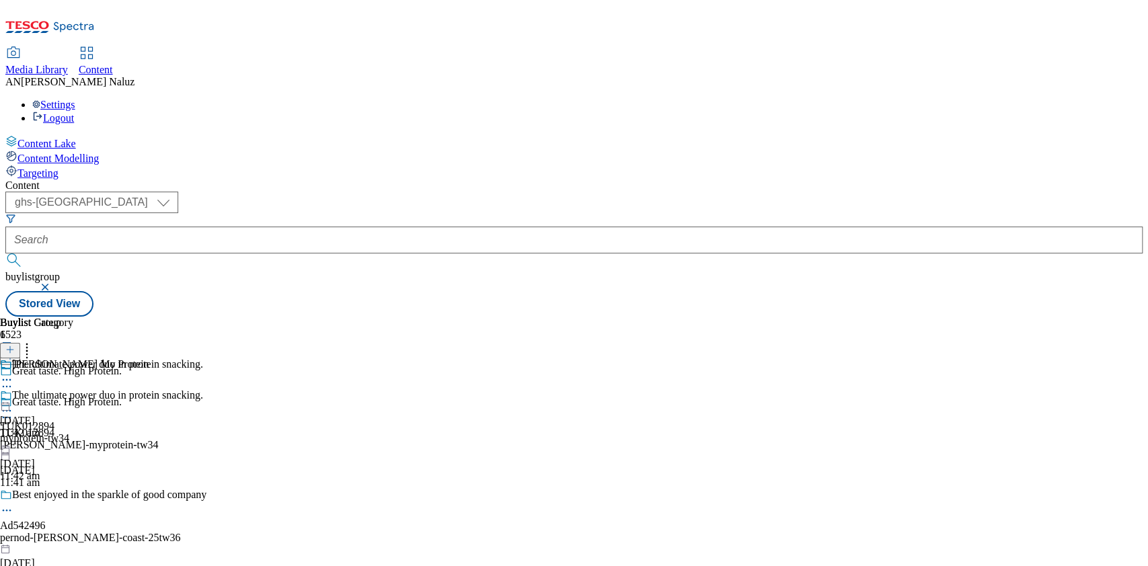
click at [13, 404] on icon at bounding box center [6, 410] width 13 height 13
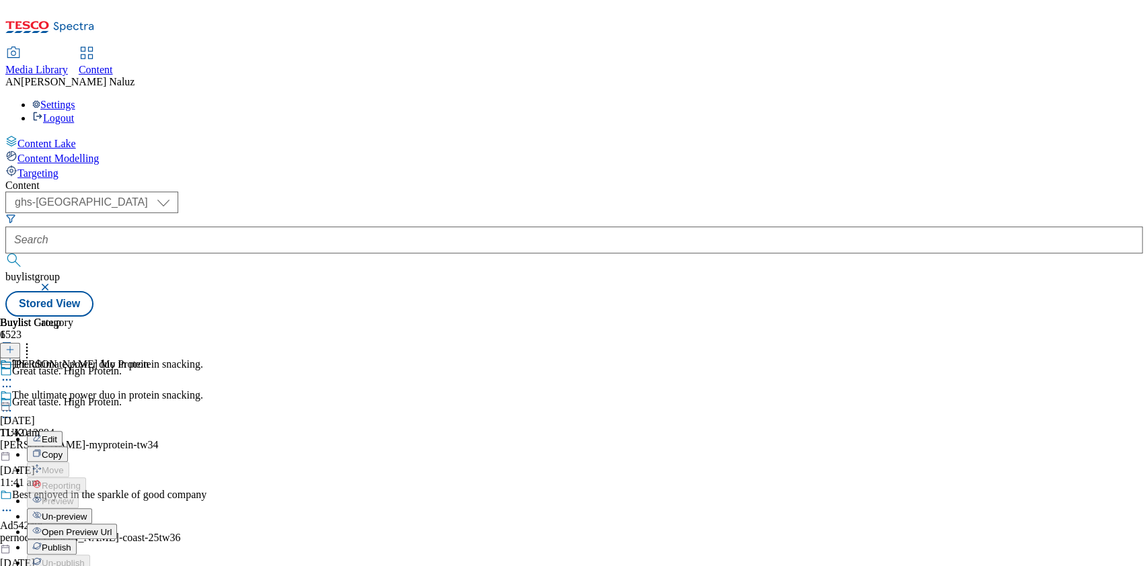
click at [71, 543] on span "Publish" at bounding box center [57, 548] width 30 height 10
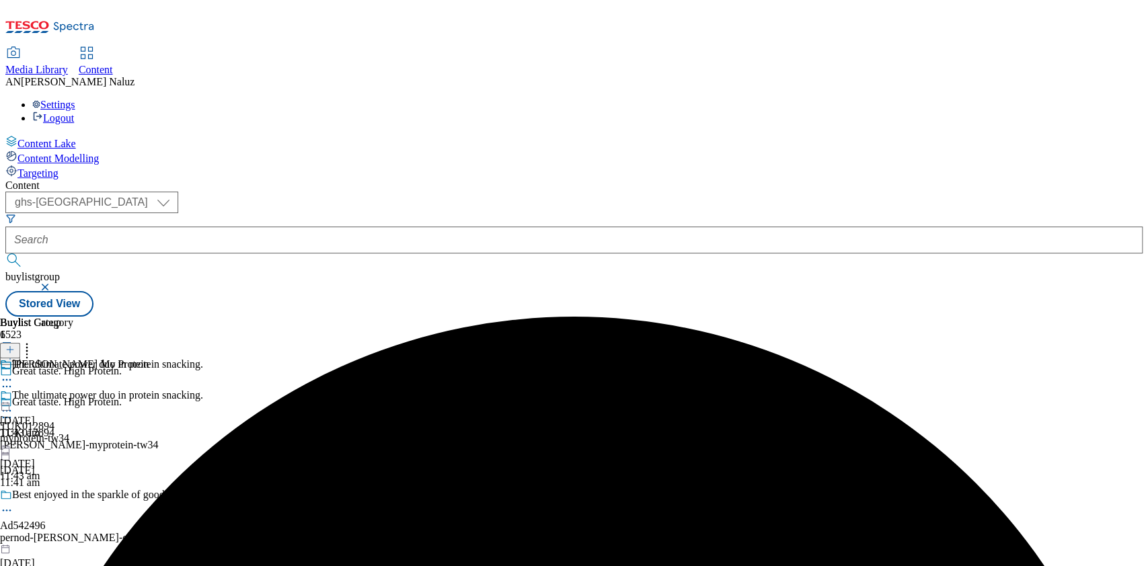
click at [1081, 317] on div "Buylist Group 6523 Great taste. High Protein. Great taste. High Protein. TUK012…" at bounding box center [573, 317] width 1137 height 0
click at [13, 404] on icon at bounding box center [6, 410] width 13 height 13
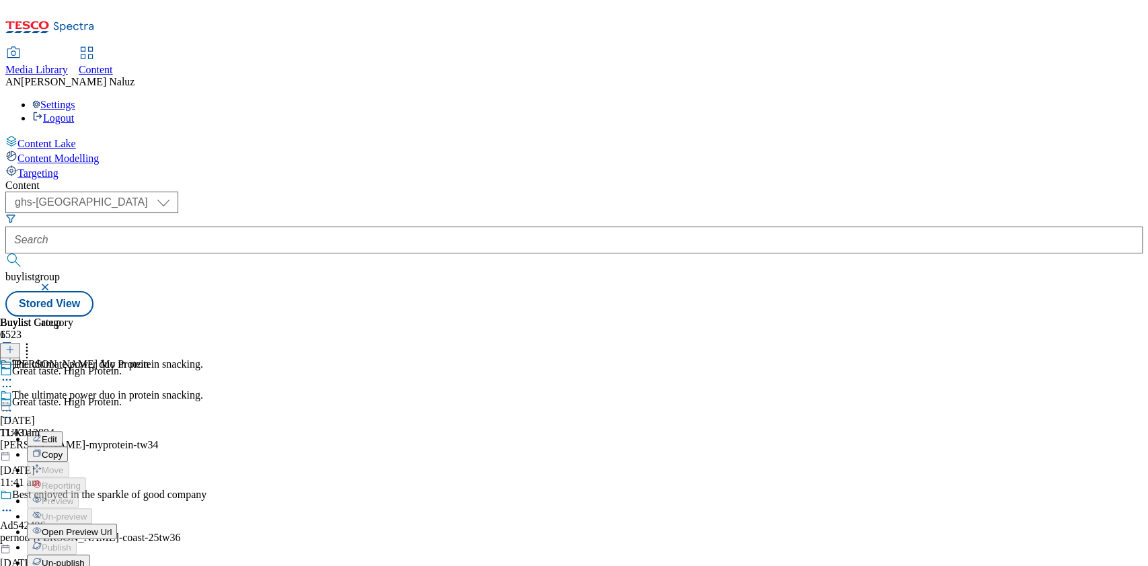
click at [637, 180] on div "Content ( optional ) ghs-roi ghs-uk ghs-uk buylistgroup Stored View Buylist Gro…" at bounding box center [573, 248] width 1137 height 137
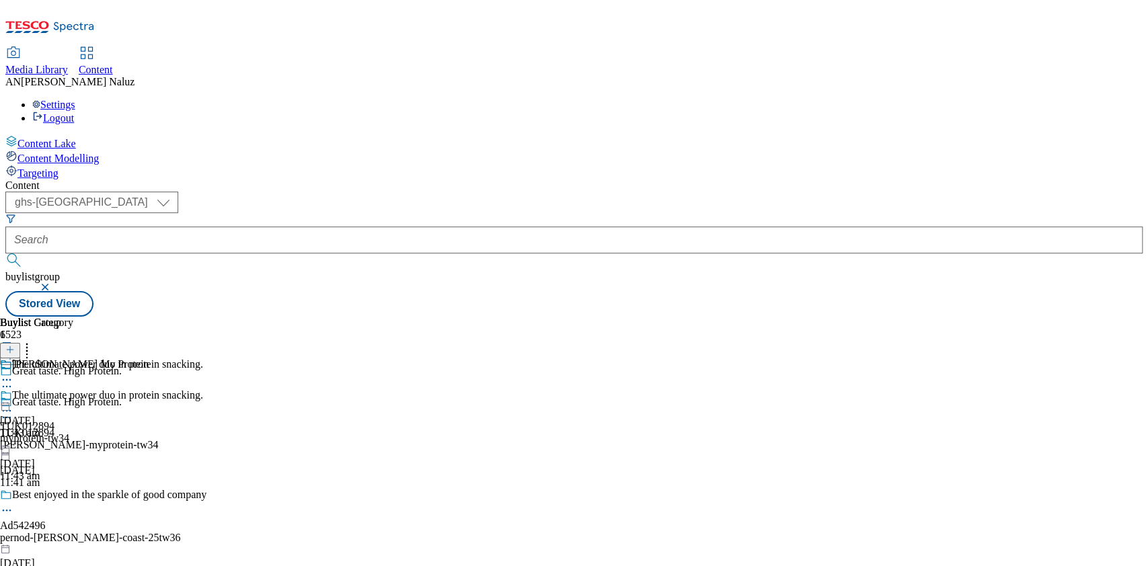
click at [13, 404] on icon at bounding box center [6, 410] width 13 height 13
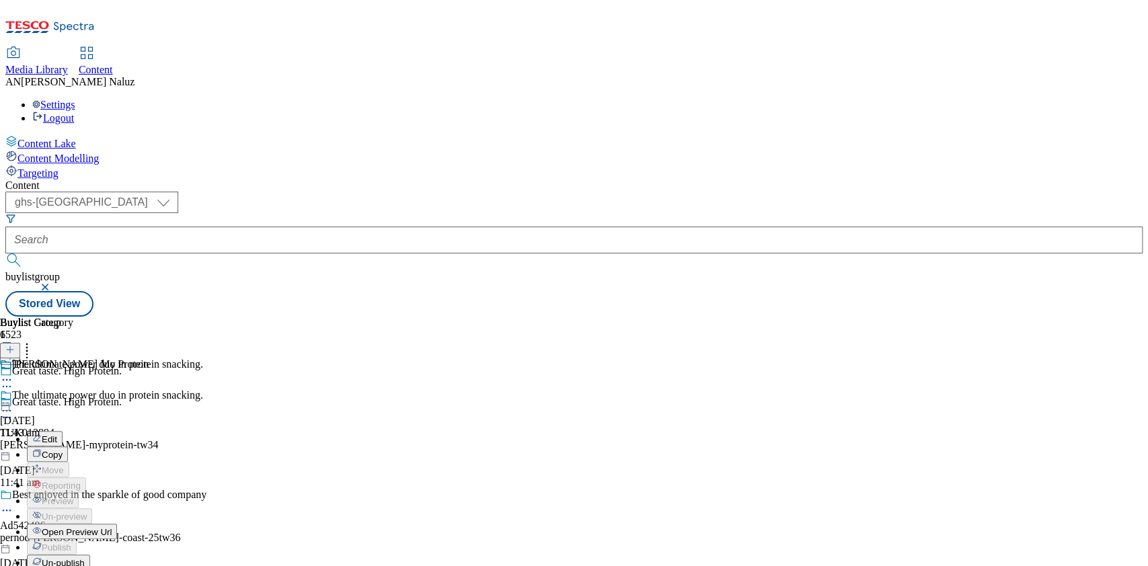
click at [647, 180] on div "Content ( optional ) ghs-roi ghs-uk ghs-uk buylistgroup Stored View Buylist Gro…" at bounding box center [573, 248] width 1137 height 137
